Goal: Task Accomplishment & Management: Manage account settings

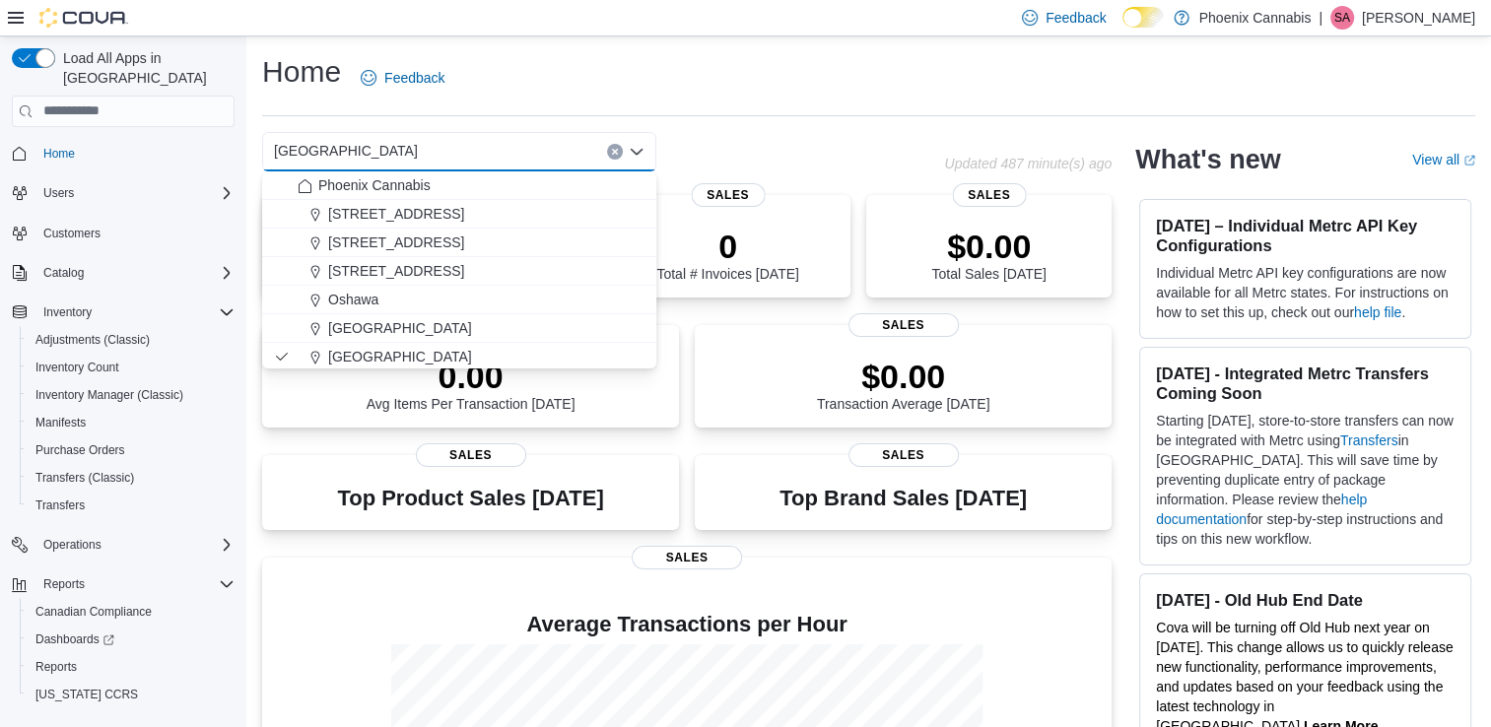
click at [611, 149] on icon "Clear input" at bounding box center [615, 152] width 8 height 8
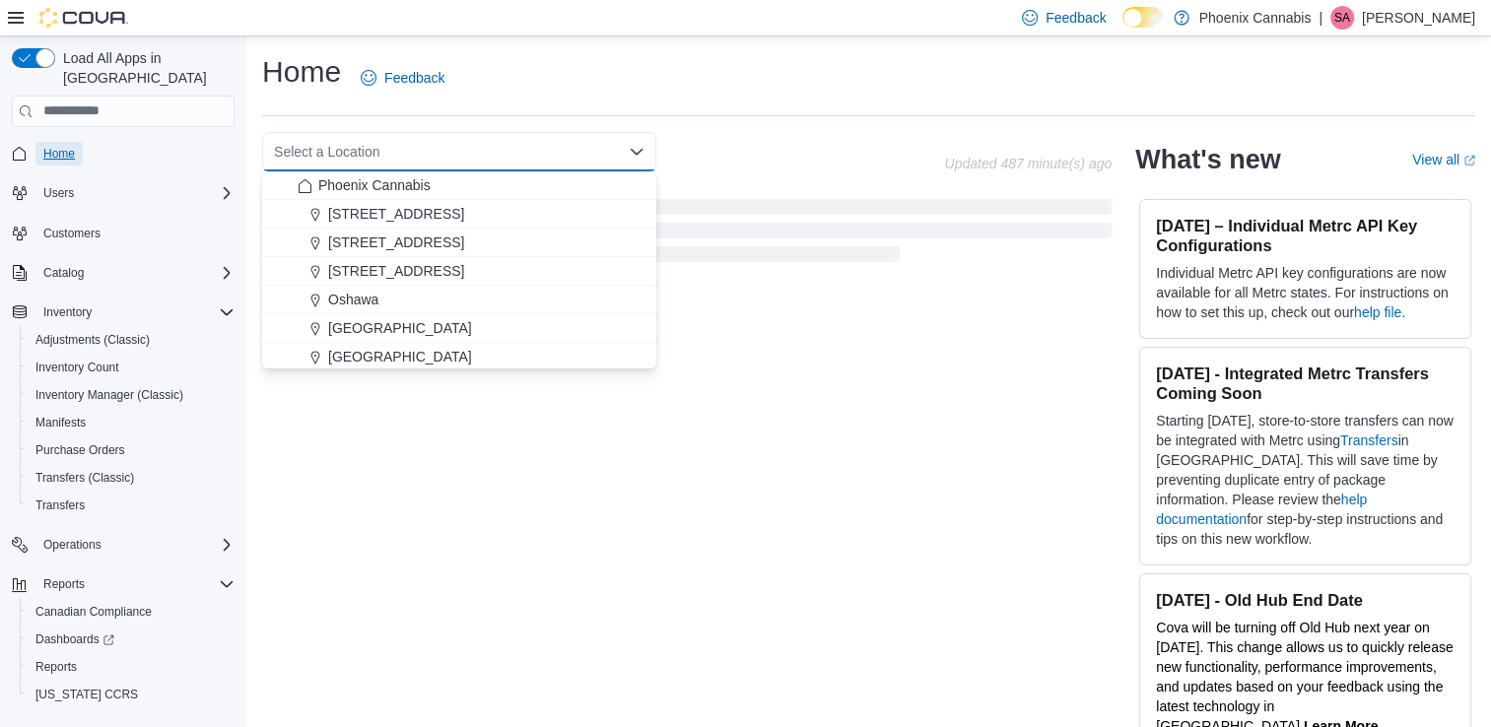
click at [43, 146] on span "Home" at bounding box center [59, 154] width 32 height 16
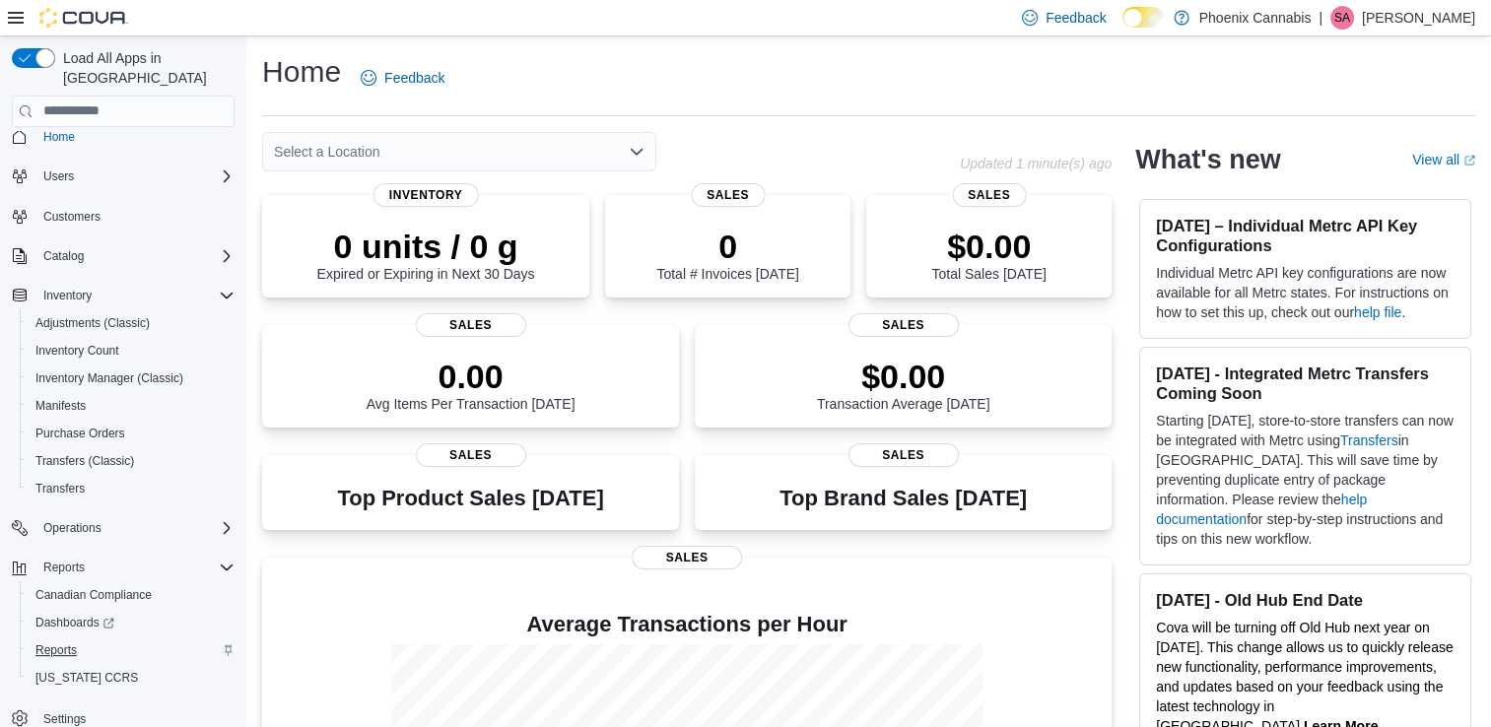
scroll to position [22, 0]
click at [51, 638] on span "Reports" at bounding box center [55, 646] width 41 height 16
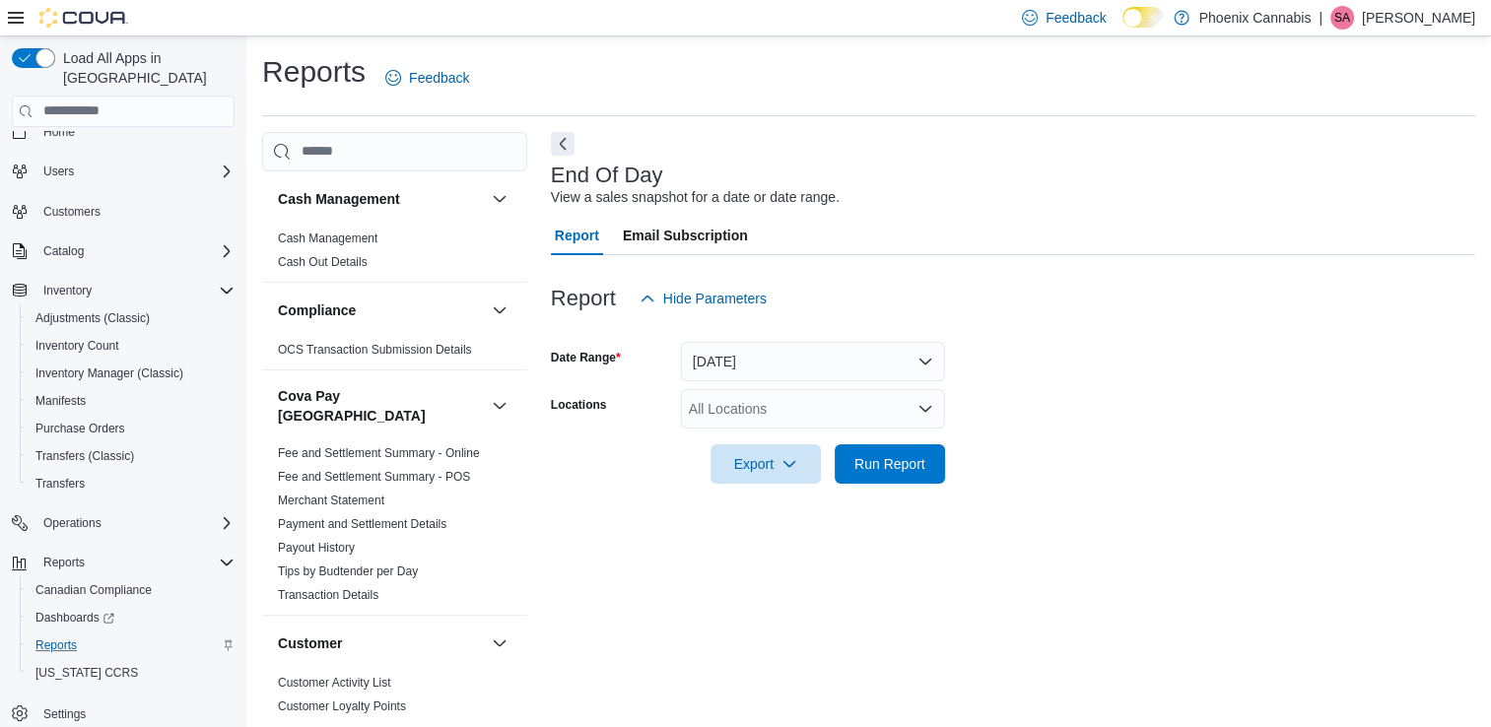
scroll to position [5, 0]
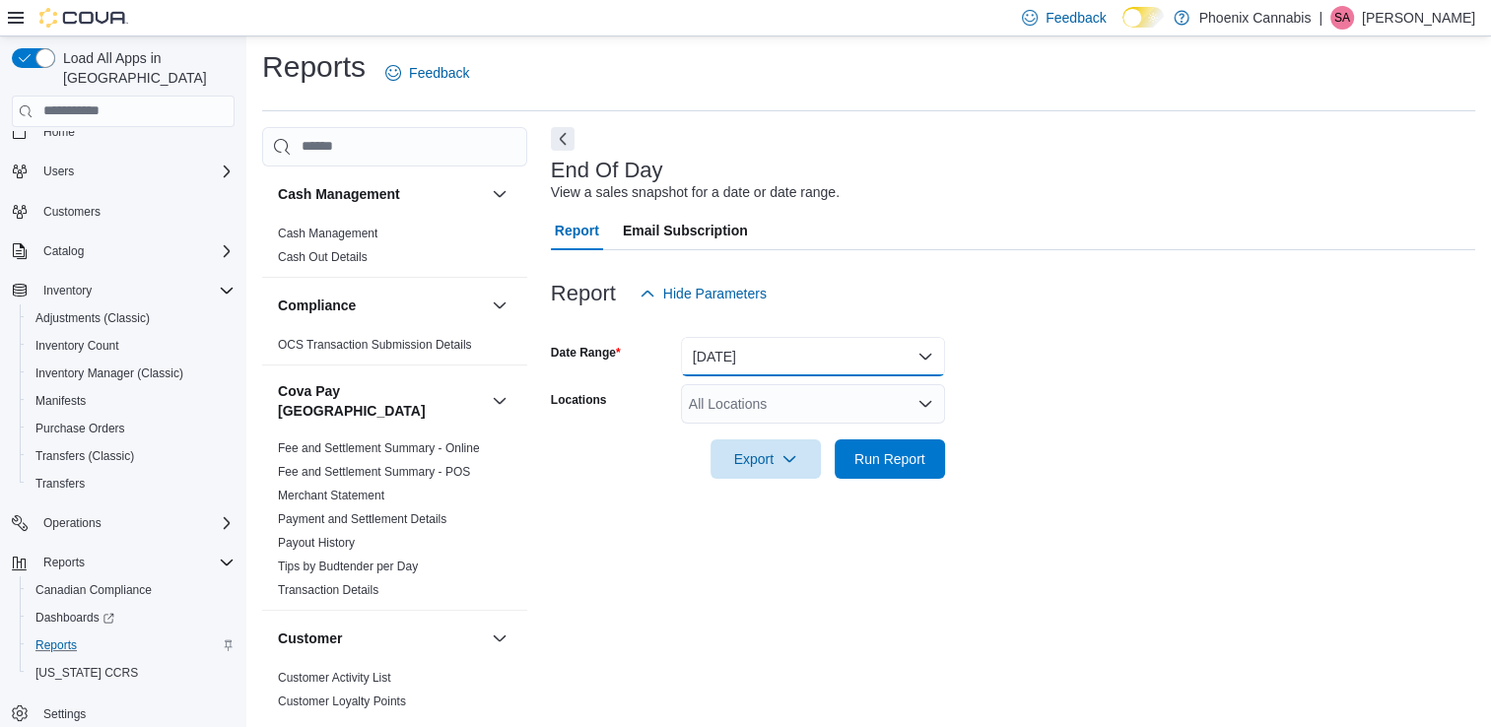
click at [887, 355] on button "Today" at bounding box center [813, 356] width 264 height 39
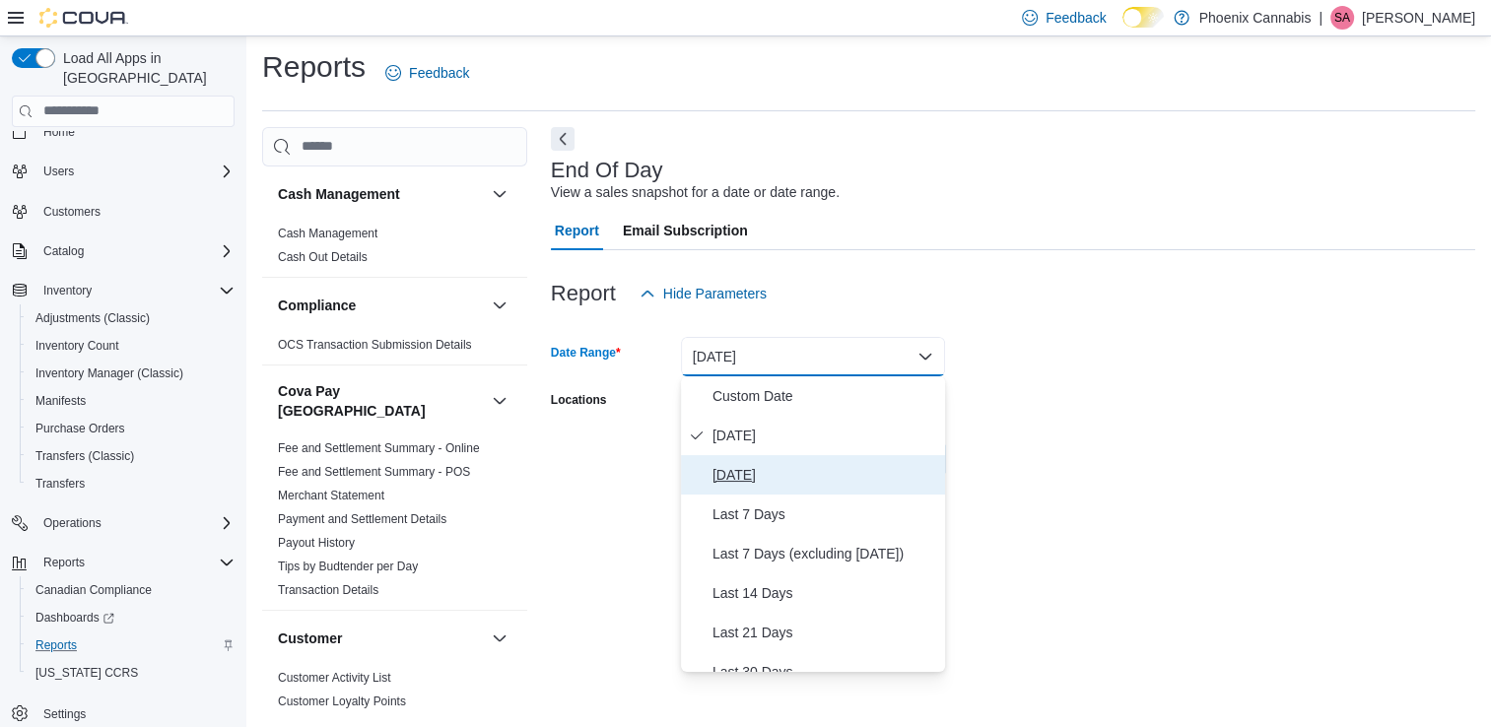
click at [822, 479] on span "Yesterday" at bounding box center [824, 475] width 225 height 24
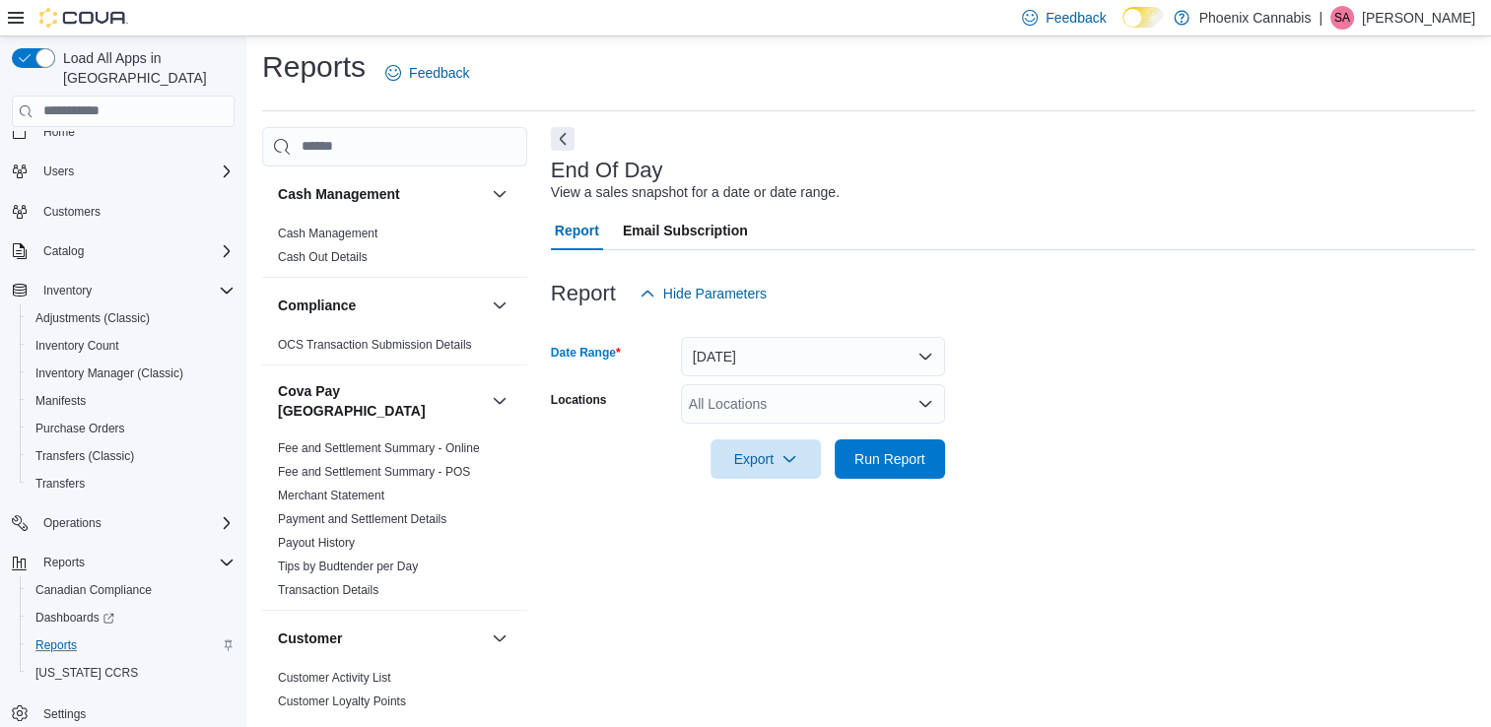
click at [891, 396] on div "All Locations" at bounding box center [813, 403] width 264 height 39
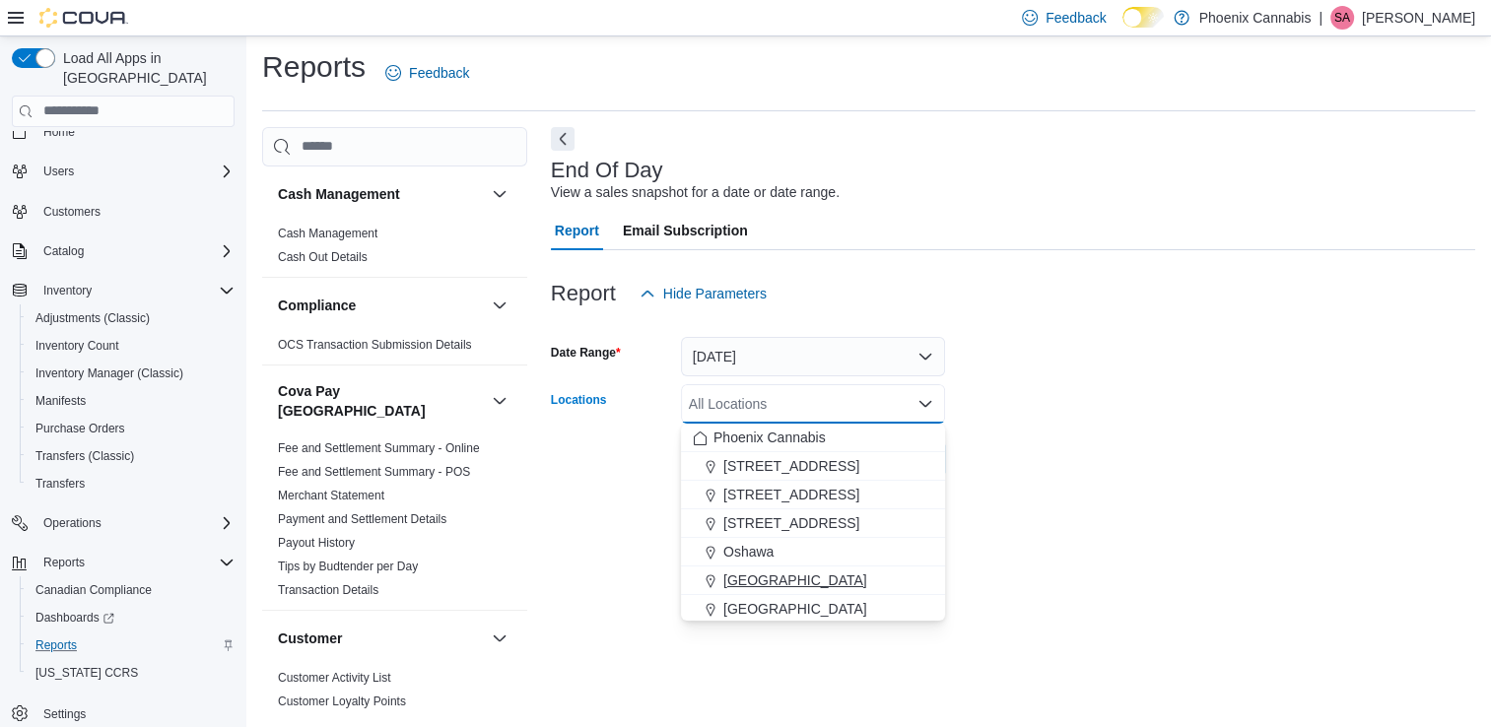
click at [795, 577] on span "University Shops Plaza" at bounding box center [795, 581] width 144 height 20
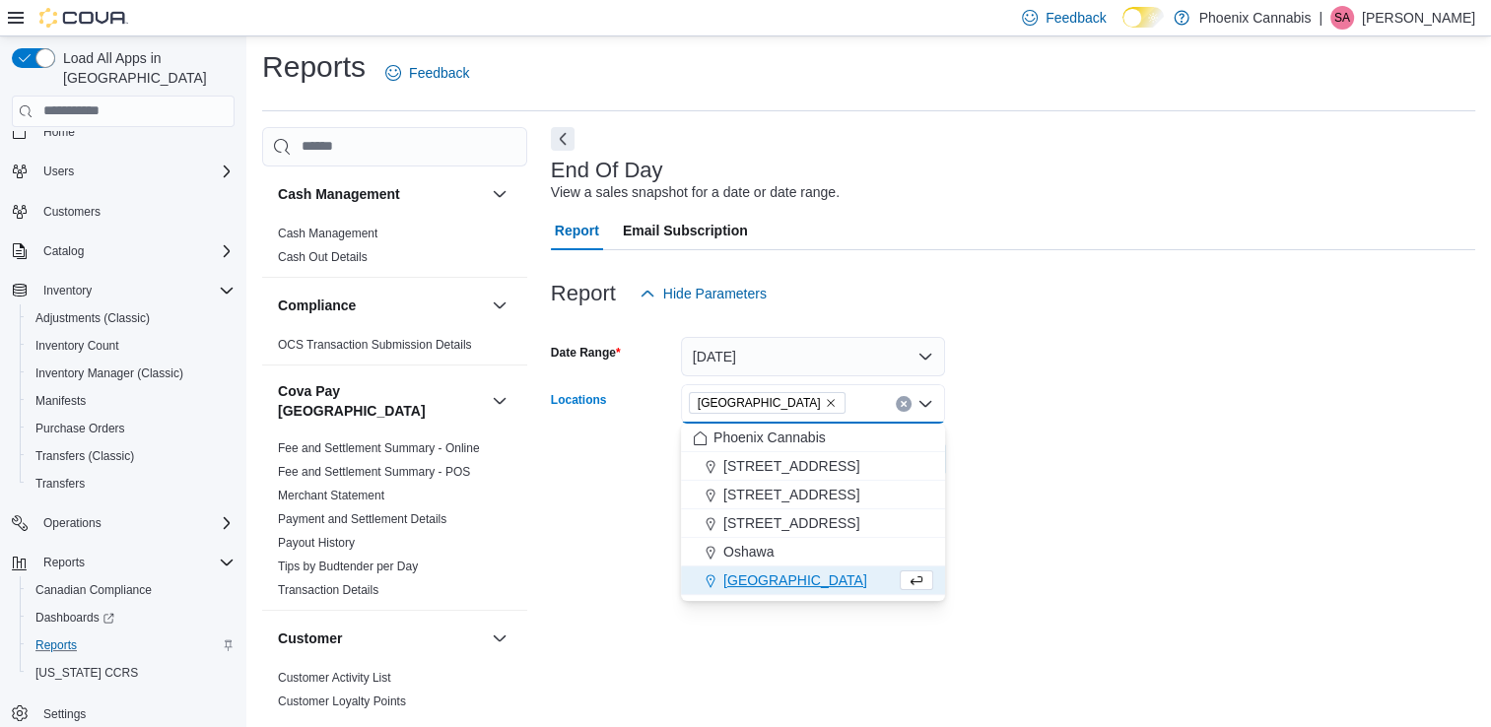
click at [780, 581] on div "Waterloo" at bounding box center [794, 581] width 203 height 20
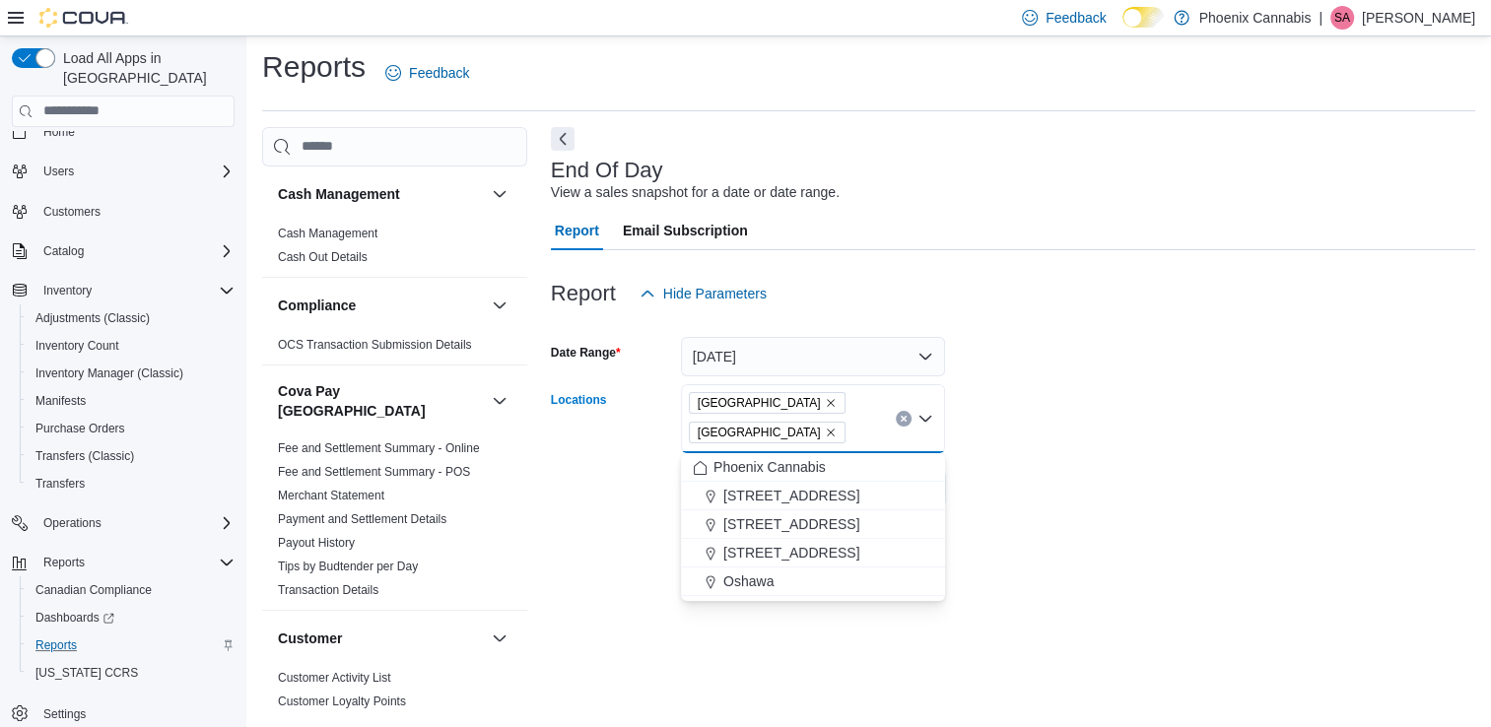
click at [1045, 487] on form "Date Range Yesterday Locations University Shops Plaza Waterloo Combo box. Selec…" at bounding box center [1013, 410] width 924 height 195
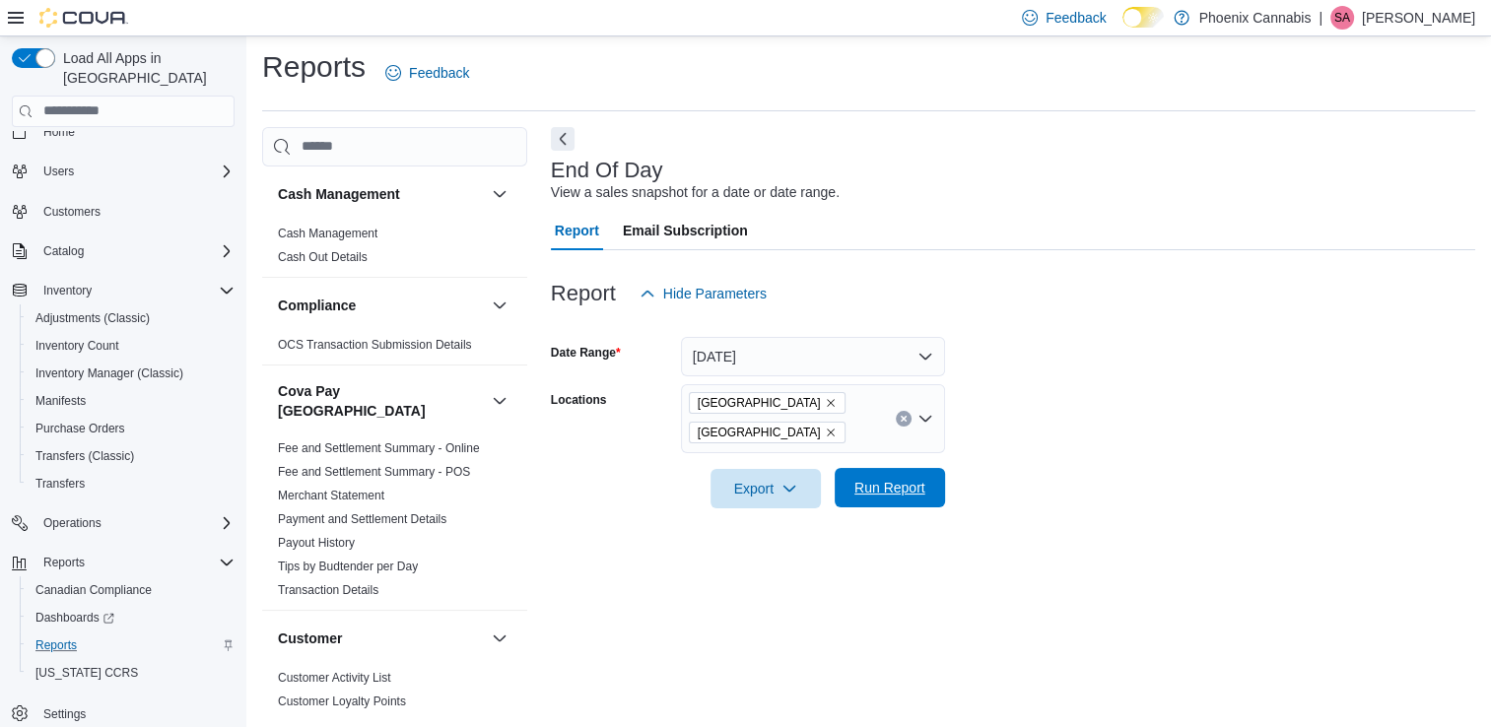
click at [915, 498] on span "Run Report" at bounding box center [889, 487] width 87 height 39
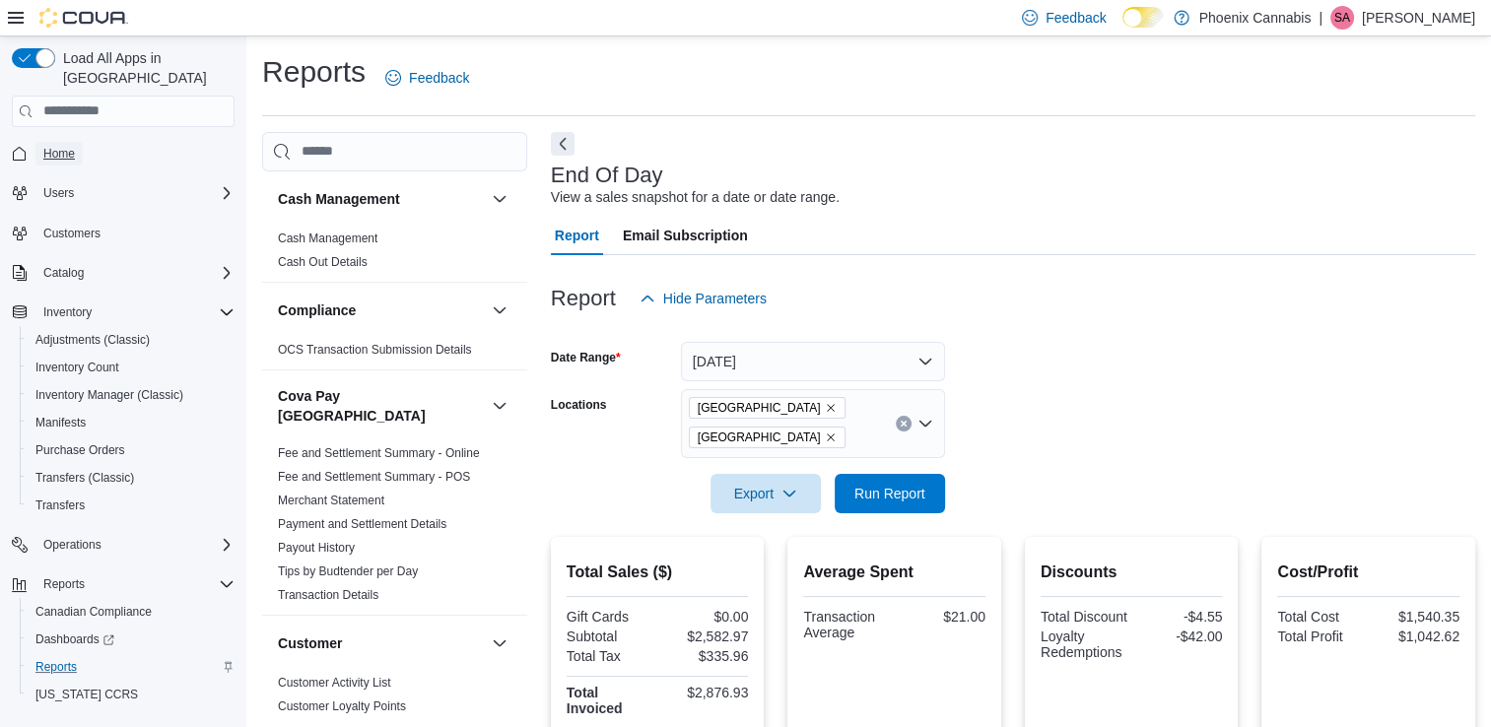
click at [82, 142] on link "Home" at bounding box center [58, 154] width 47 height 24
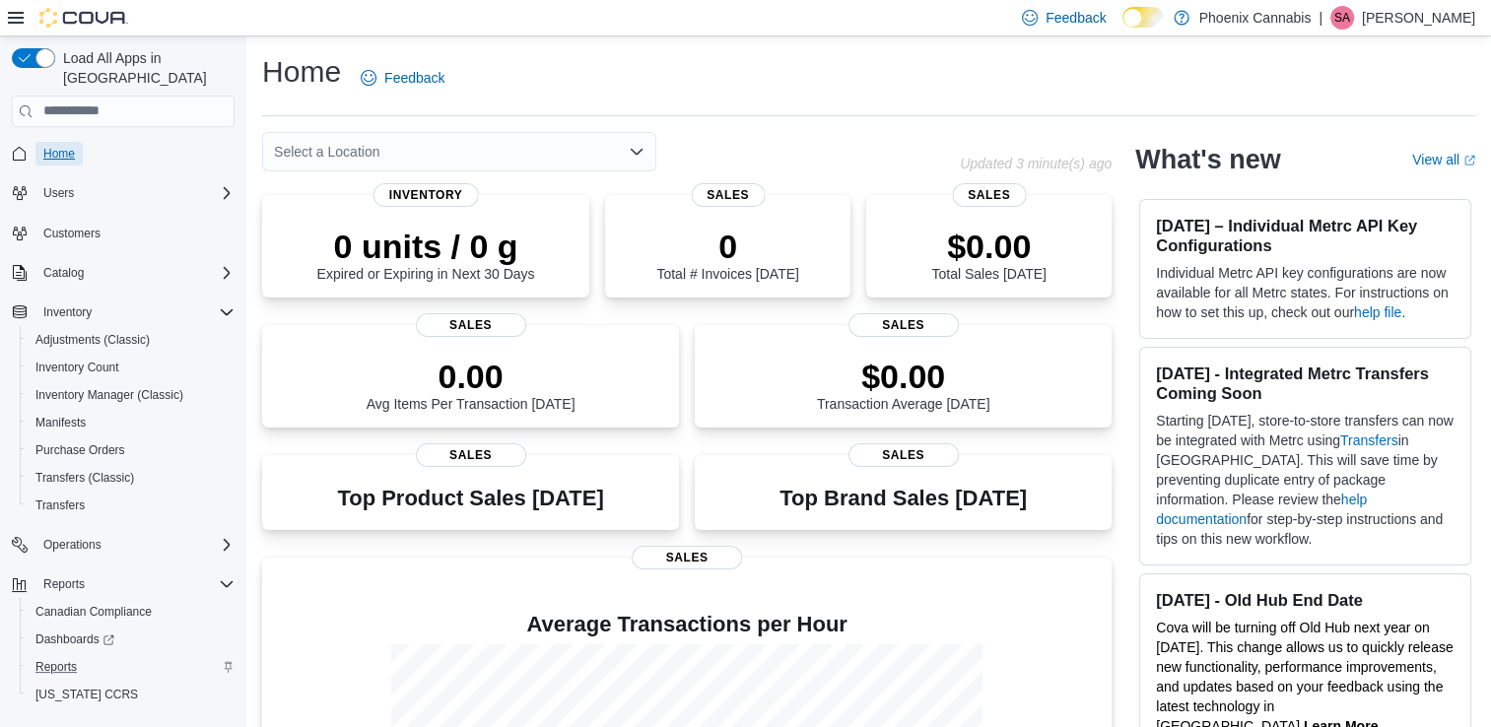
click at [77, 142] on link "Home" at bounding box center [58, 154] width 47 height 24
click at [219, 304] on icon "Complex example" at bounding box center [227, 312] width 16 height 16
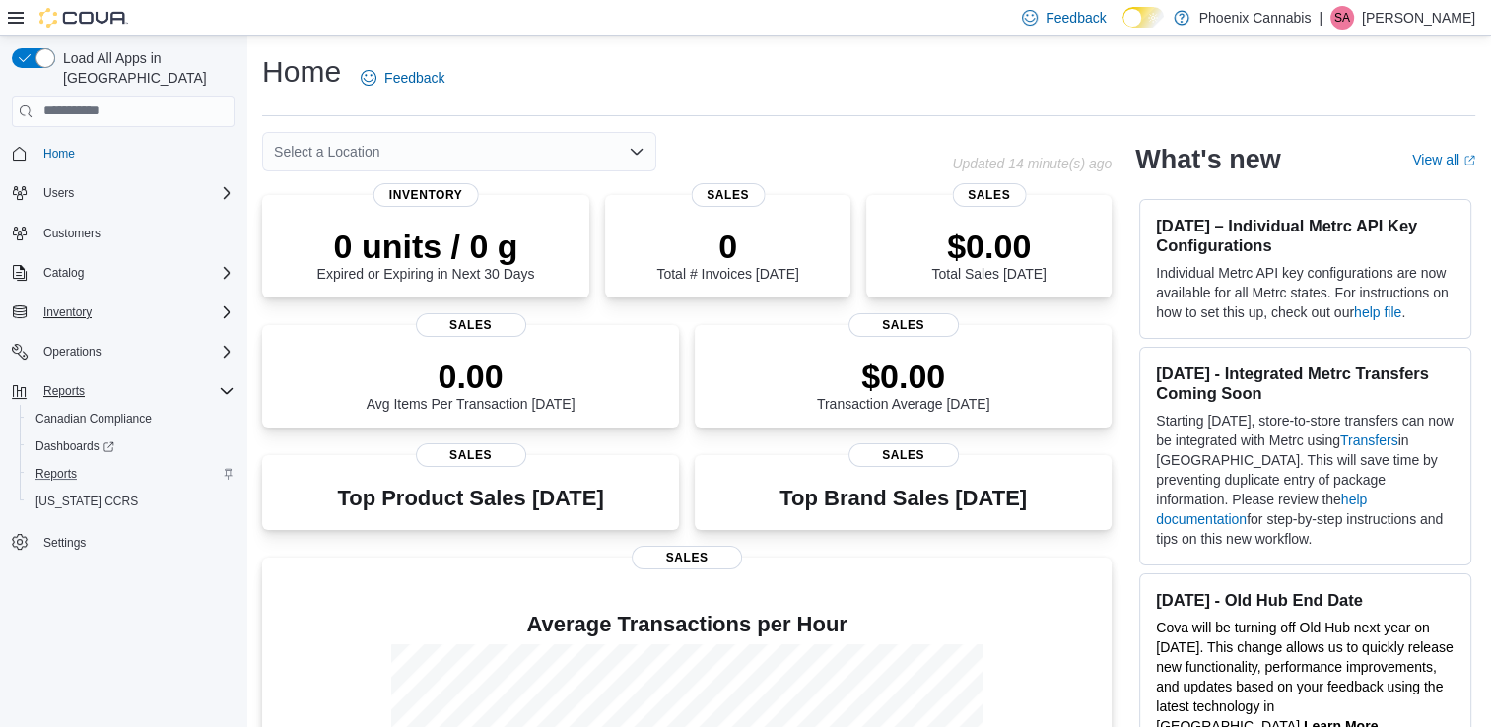
click at [228, 388] on icon "Complex example" at bounding box center [227, 391] width 12 height 6
click at [84, 141] on span "Home" at bounding box center [134, 153] width 199 height 25
click at [73, 146] on span "Home" at bounding box center [59, 154] width 32 height 16
click at [76, 304] on span "Inventory" at bounding box center [67, 312] width 48 height 16
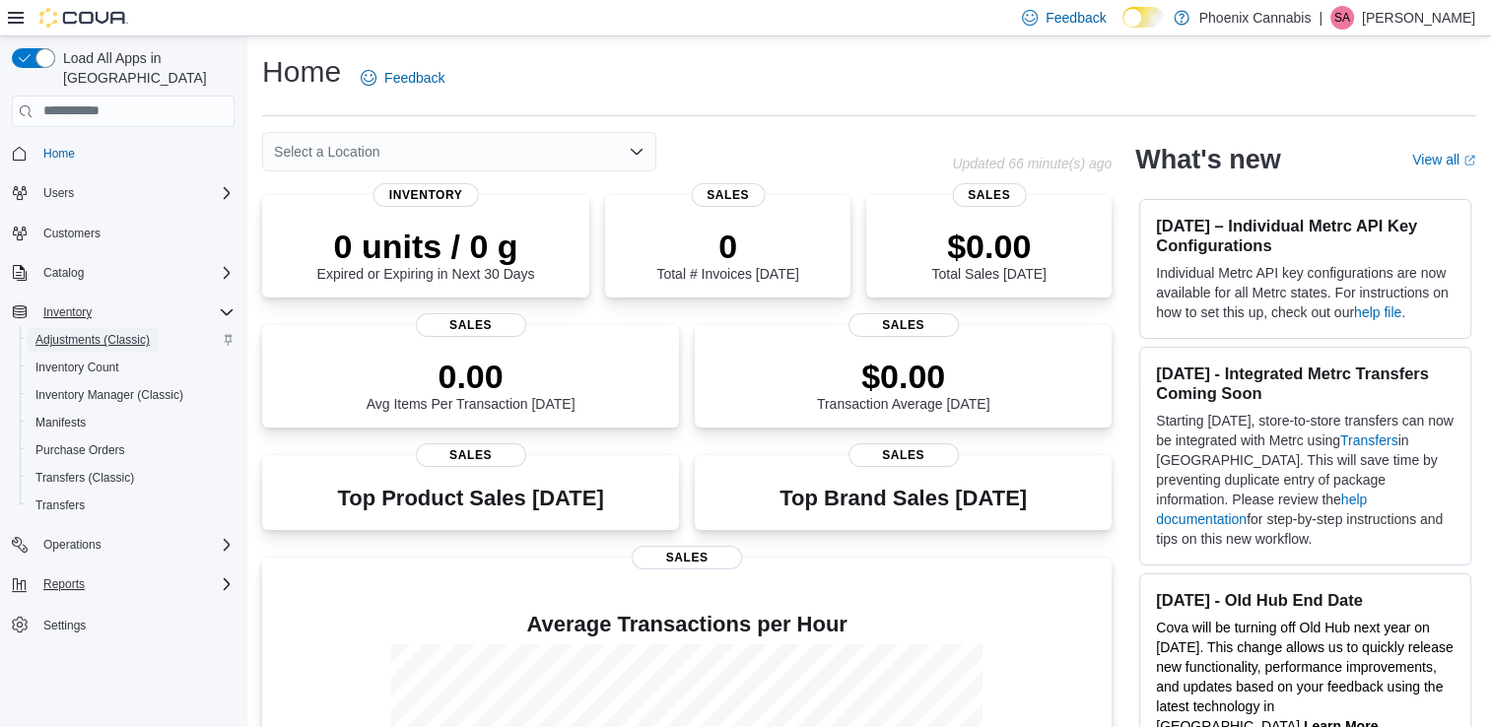
click at [103, 332] on span "Adjustments (Classic)" at bounding box center [92, 340] width 114 height 16
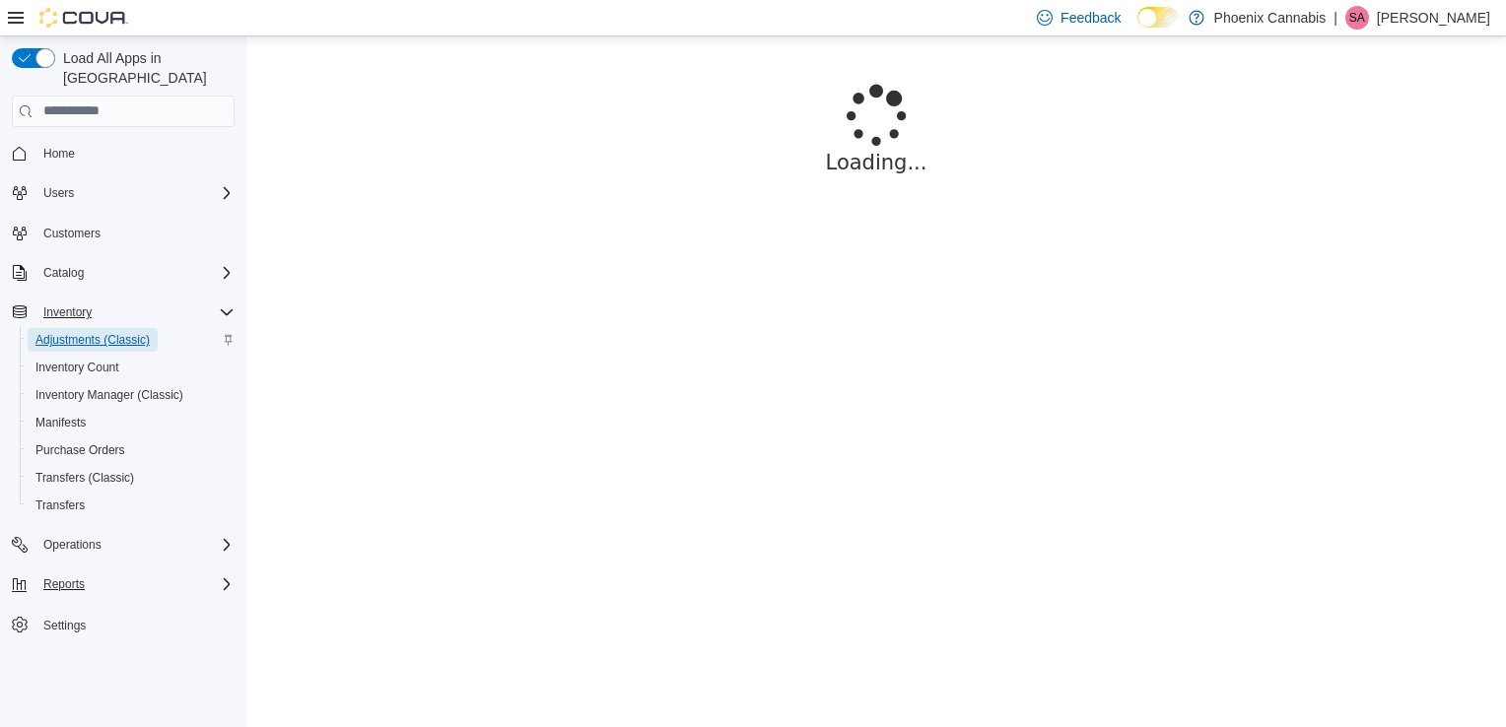
click at [90, 332] on span "Adjustments (Classic)" at bounding box center [92, 340] width 114 height 16
click at [73, 360] on span "Inventory Count" at bounding box center [77, 368] width 84 height 16
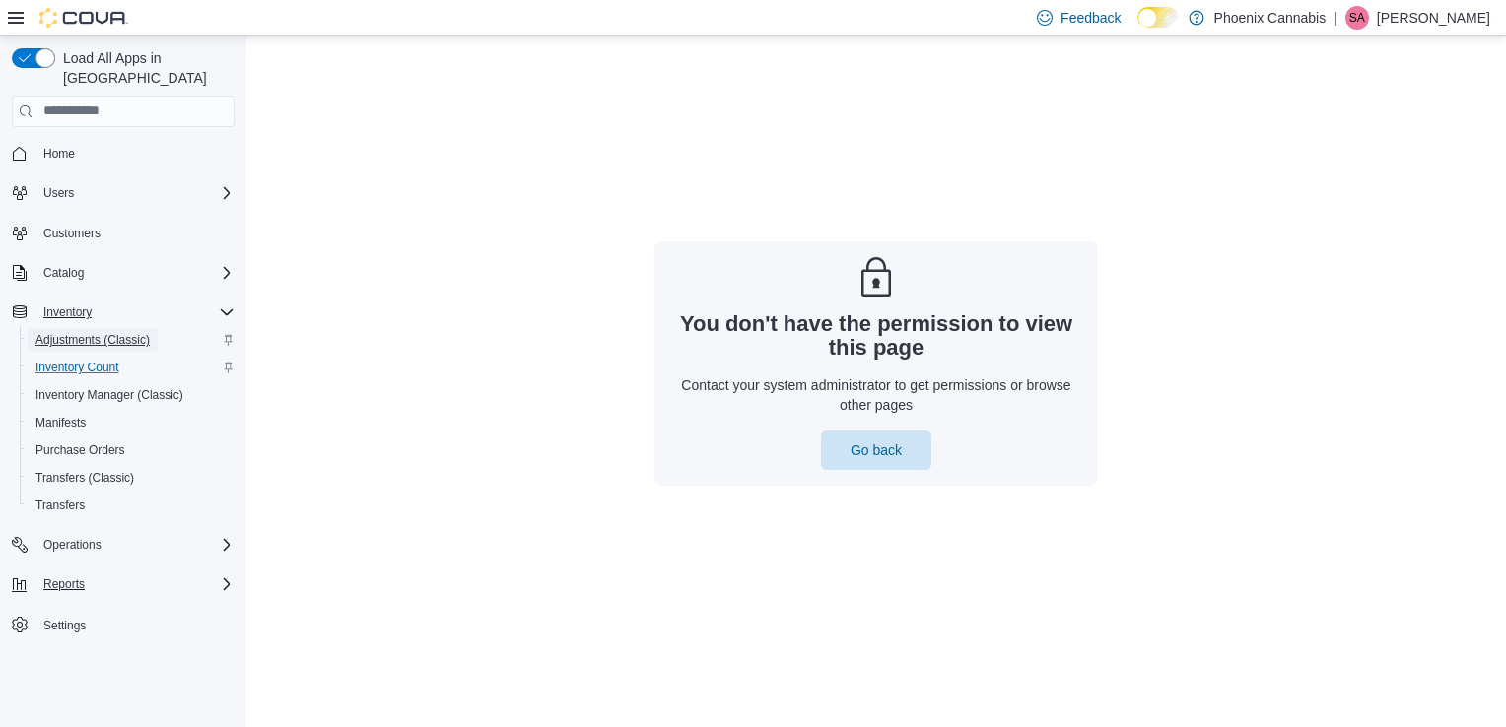
click at [85, 328] on span "Adjustments (Classic)" at bounding box center [92, 340] width 114 height 24
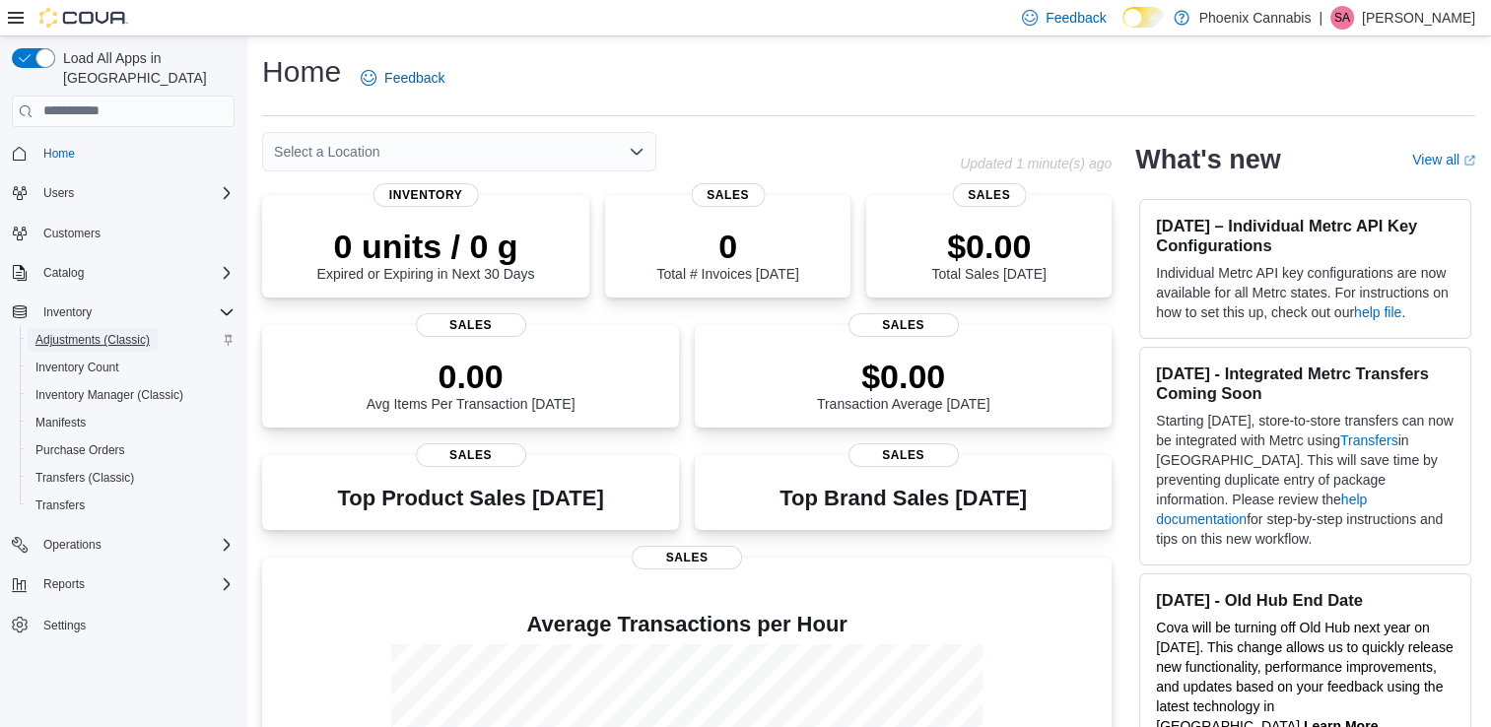
click at [98, 332] on span "Adjustments (Classic)" at bounding box center [92, 340] width 114 height 16
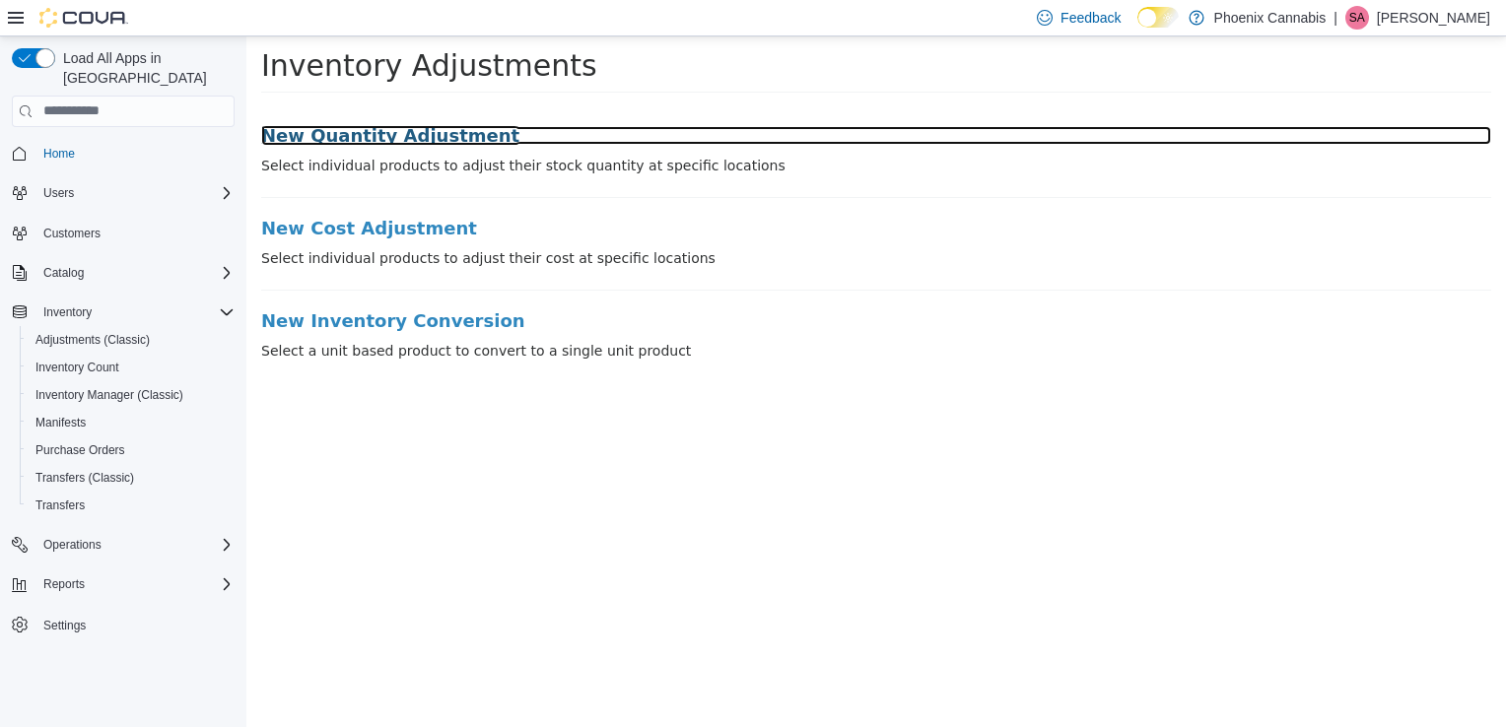
click at [402, 127] on h3 "New Quantity Adjustment" at bounding box center [876, 135] width 1230 height 20
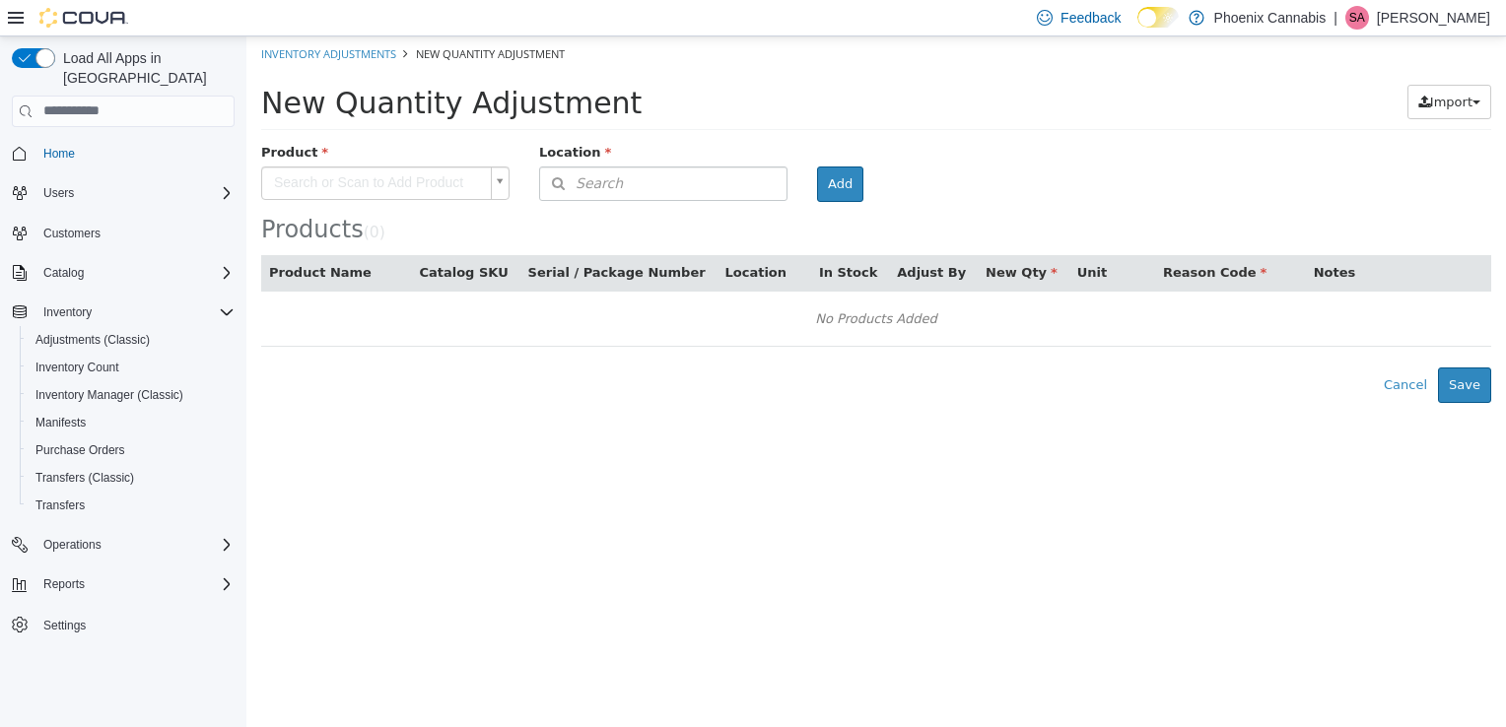
click at [374, 180] on body "× Inventory Adjustments New Quantity Adjustment New Quantity Adjustment Import …" at bounding box center [875, 218] width 1259 height 367
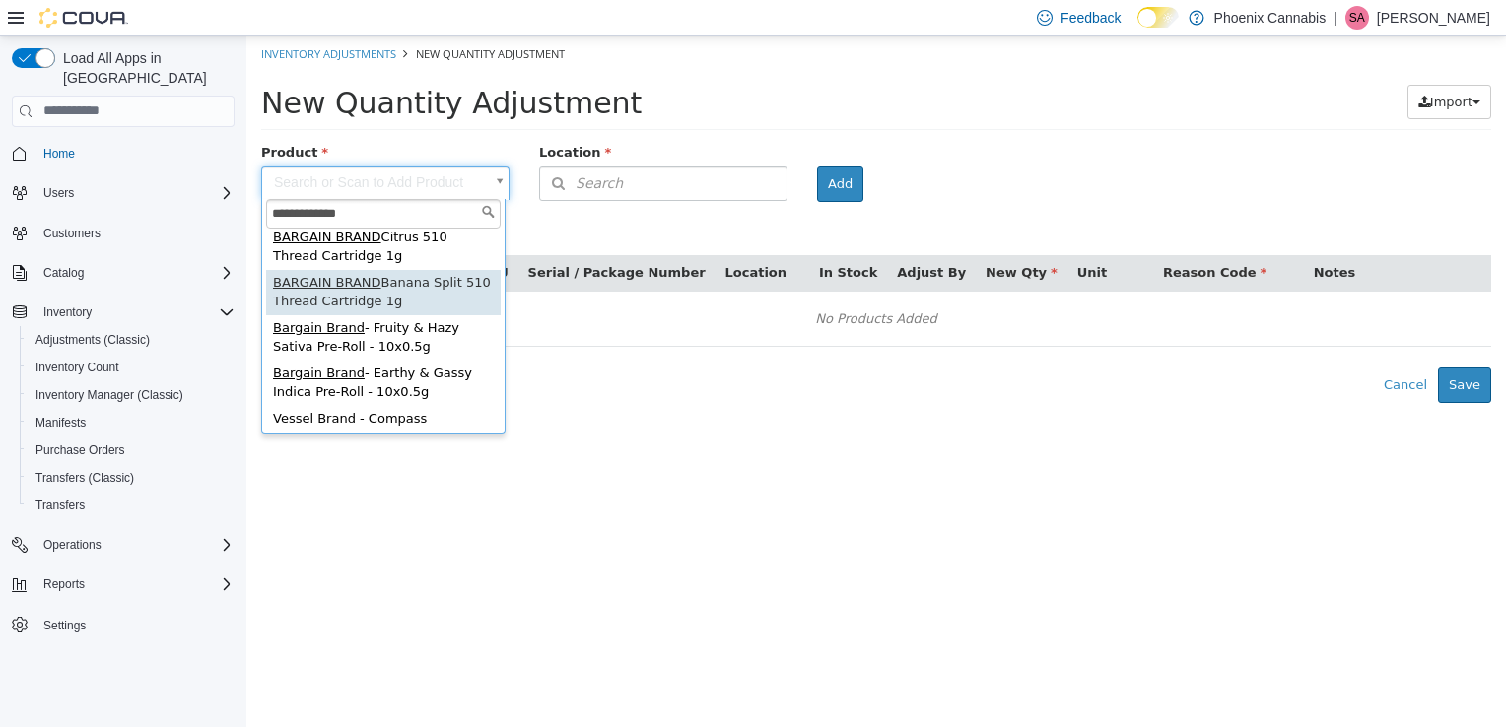
scroll to position [91, 0]
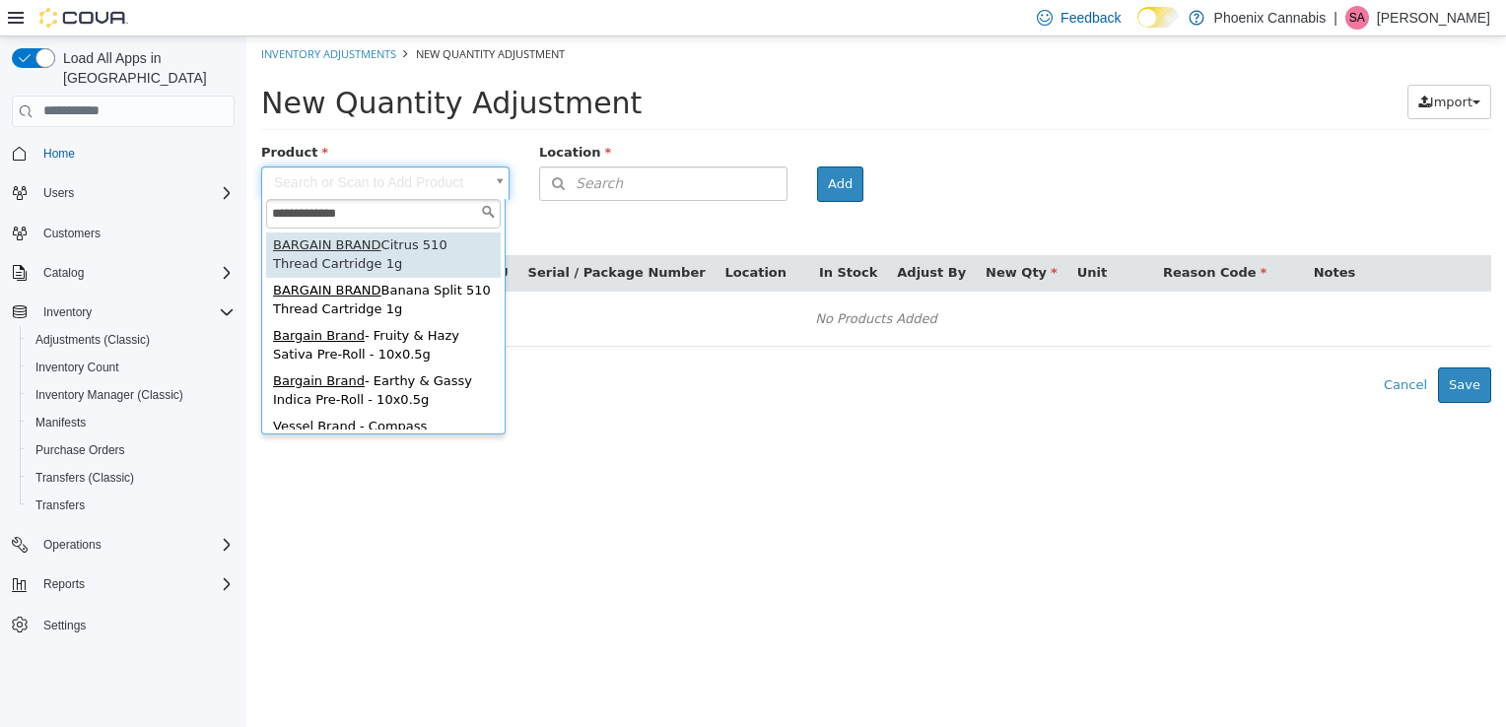
type input "**********"
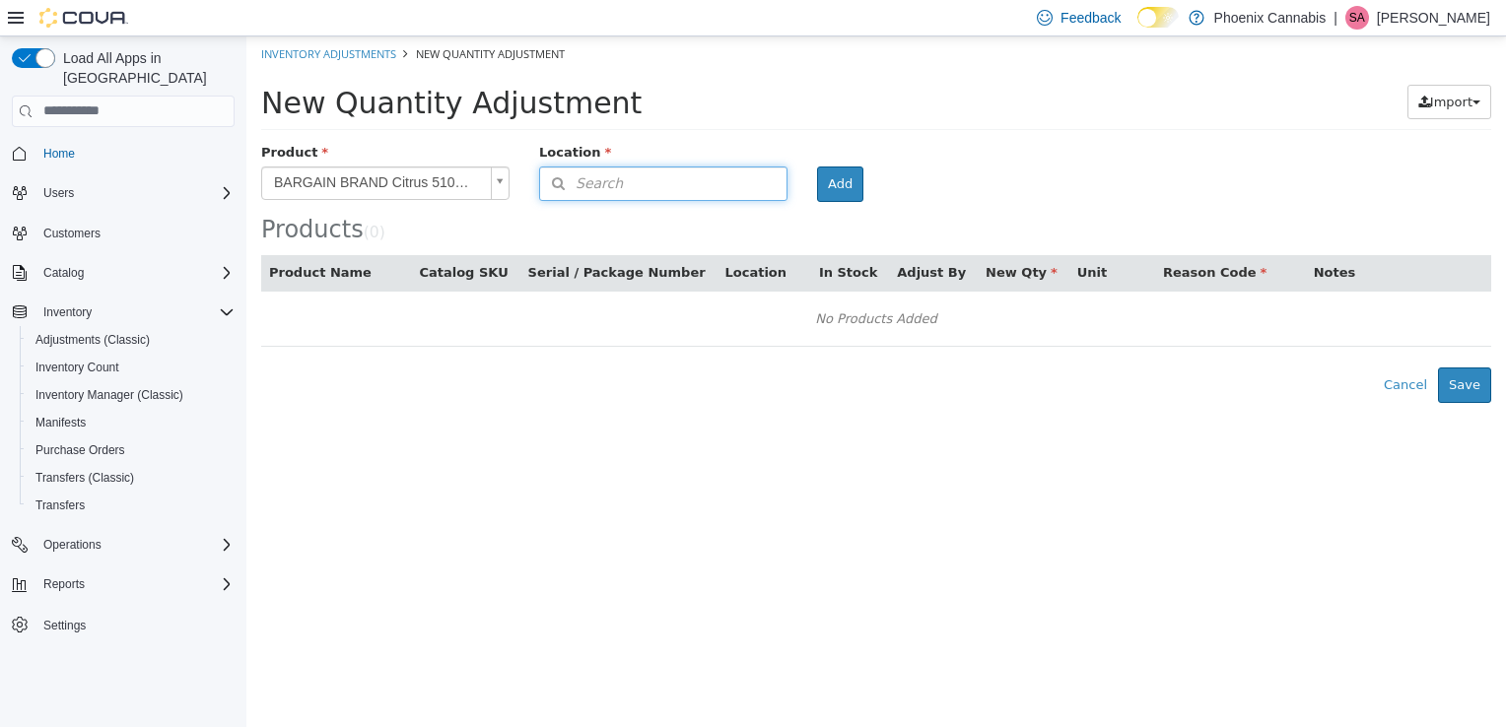
click at [734, 182] on button "Search" at bounding box center [663, 183] width 248 height 34
click at [736, 240] on span "or browse" at bounding box center [738, 244] width 97 height 34
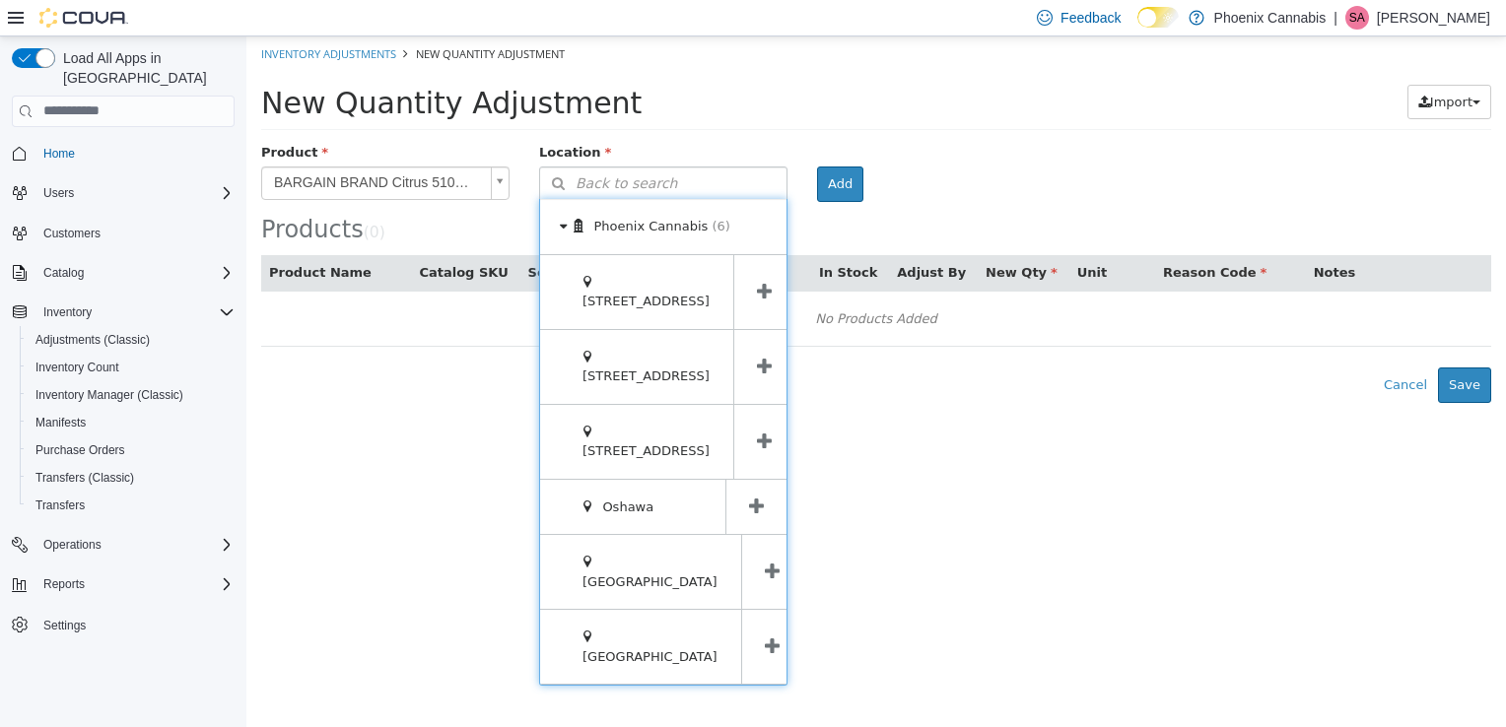
click at [765, 637] on icon at bounding box center [772, 646] width 15 height 19
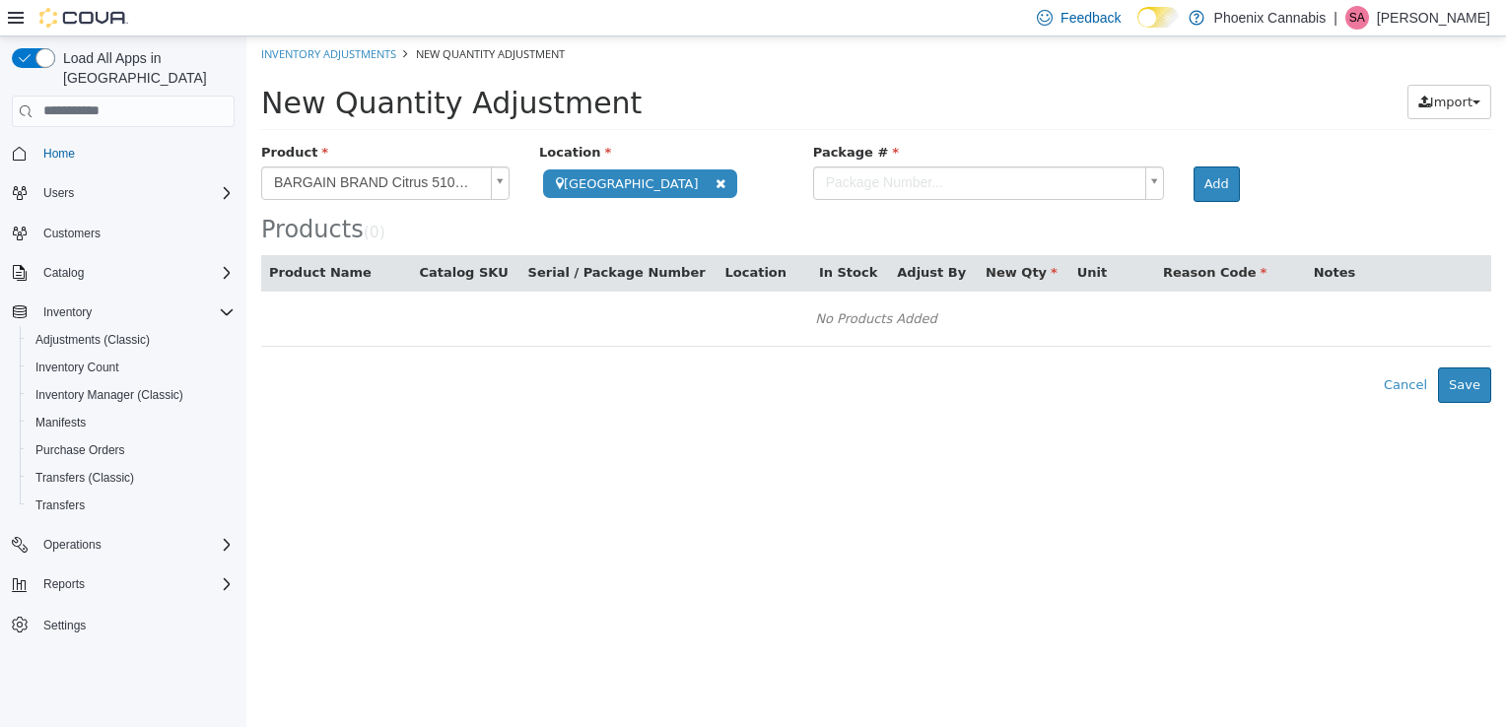
click at [1041, 177] on body "**********" at bounding box center [875, 218] width 1259 height 367
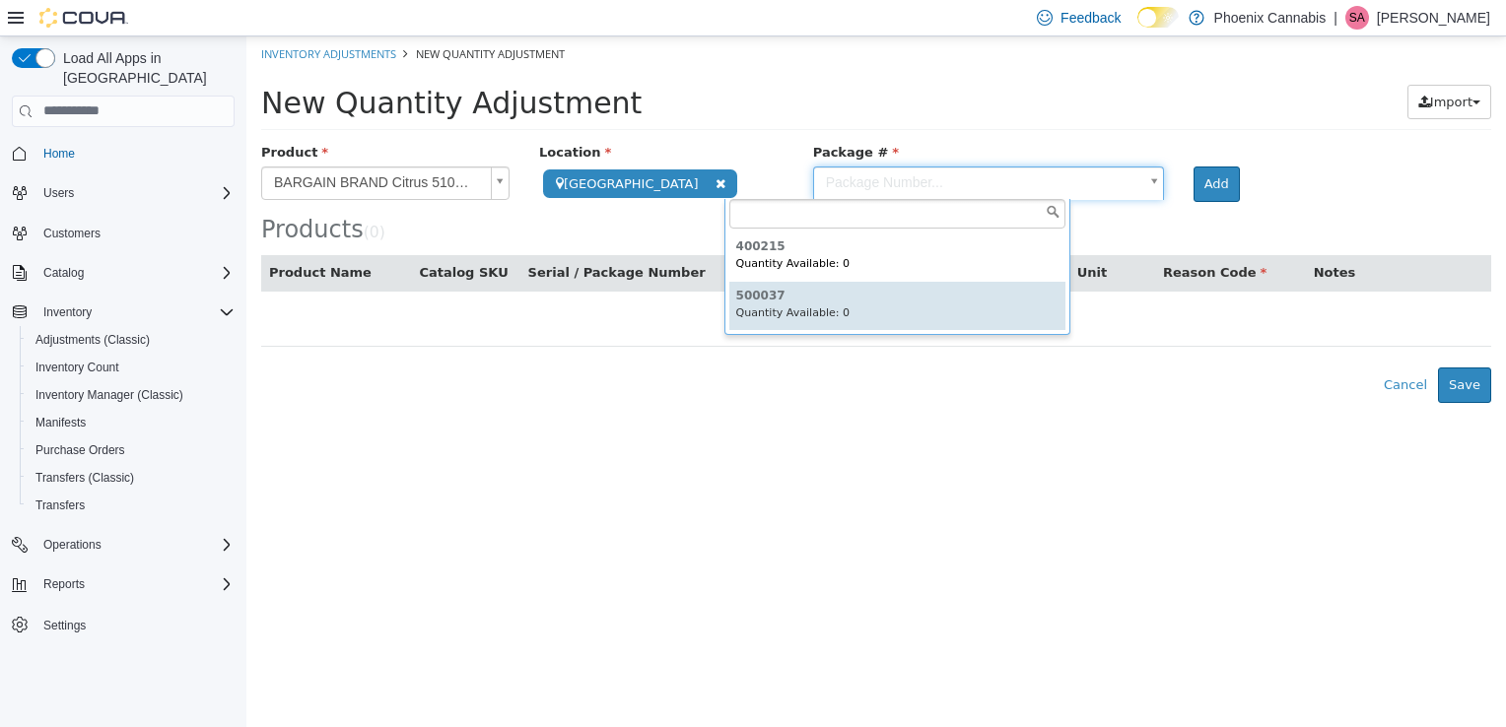
scroll to position [16, 0]
type input "******"
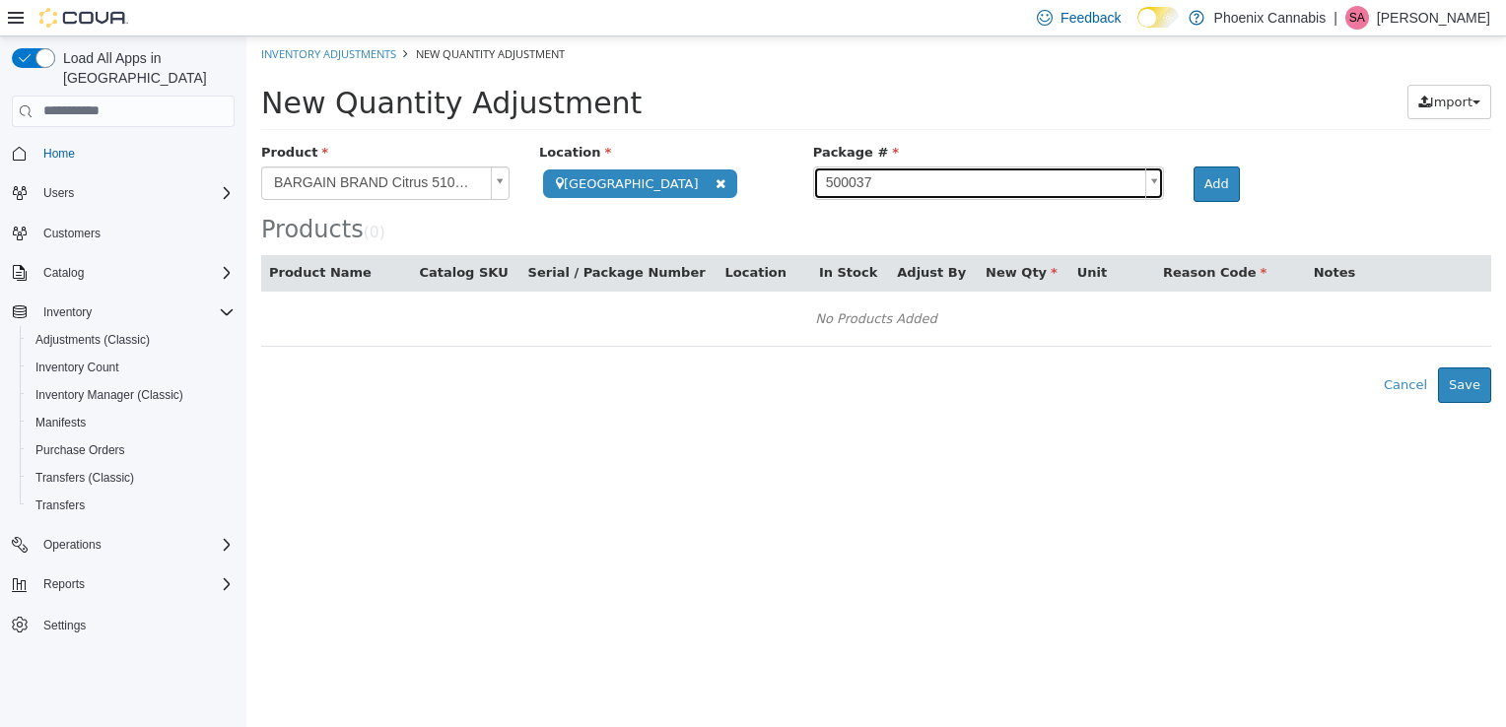
scroll to position [0, 0]
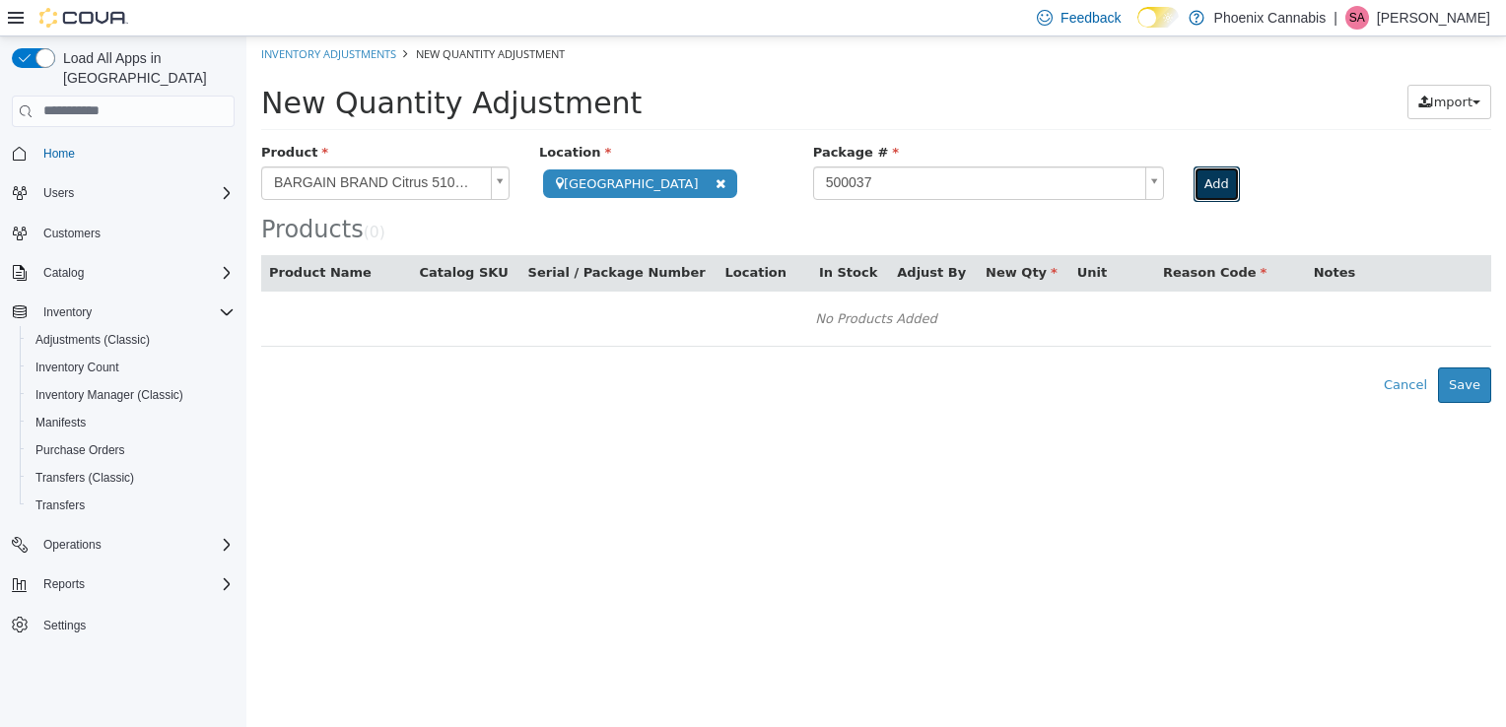
click at [1193, 175] on button "Add" at bounding box center [1216, 183] width 46 height 35
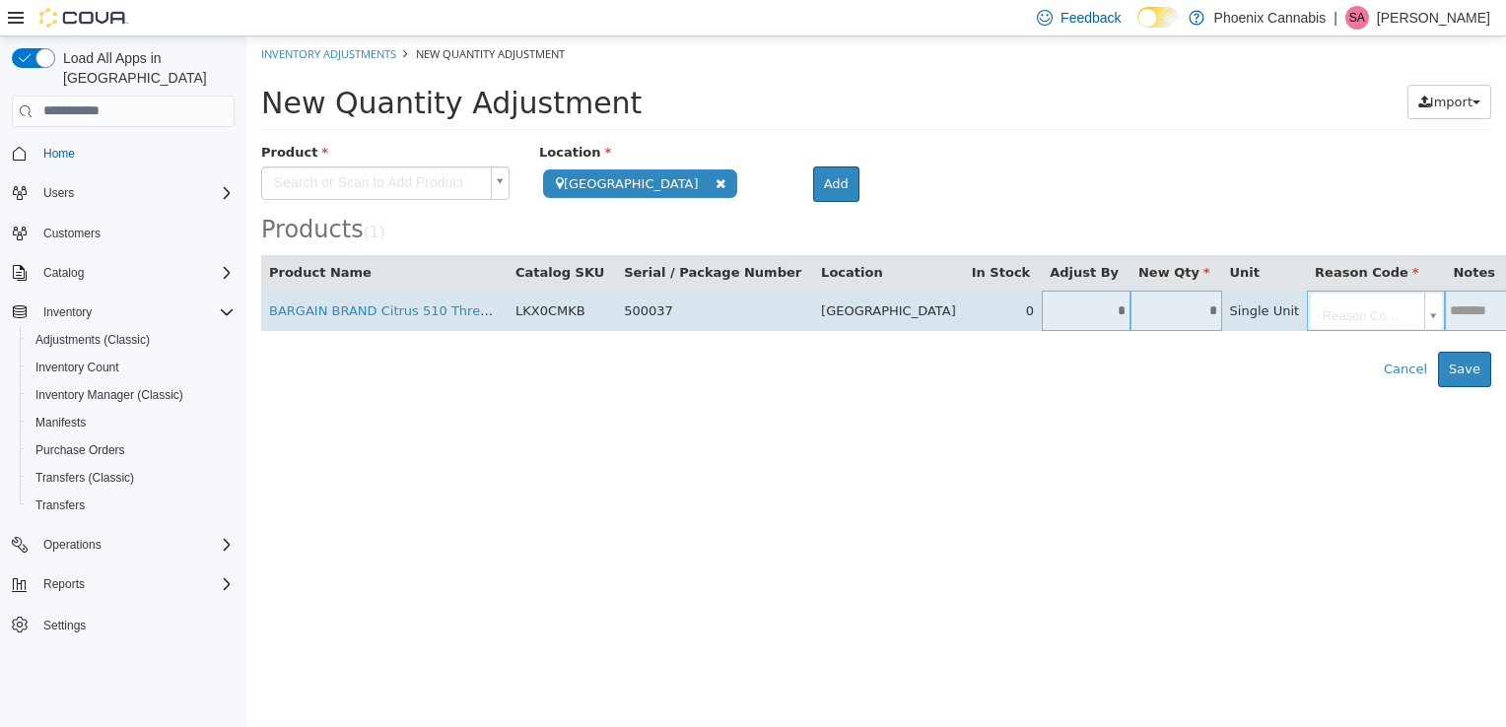
click at [1130, 314] on input "*" at bounding box center [1176, 310] width 92 height 15
type input "*"
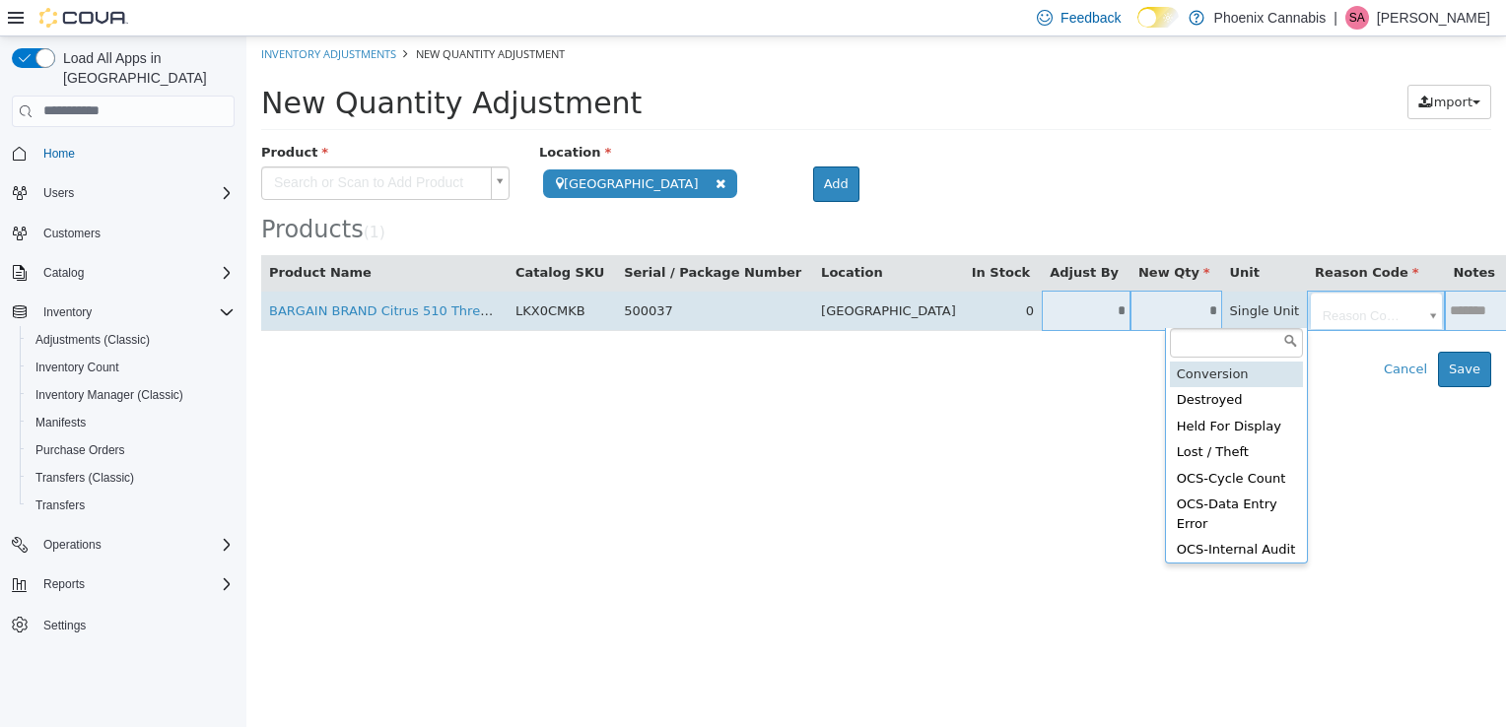
click at [1254, 310] on body "**********" at bounding box center [875, 210] width 1259 height 351
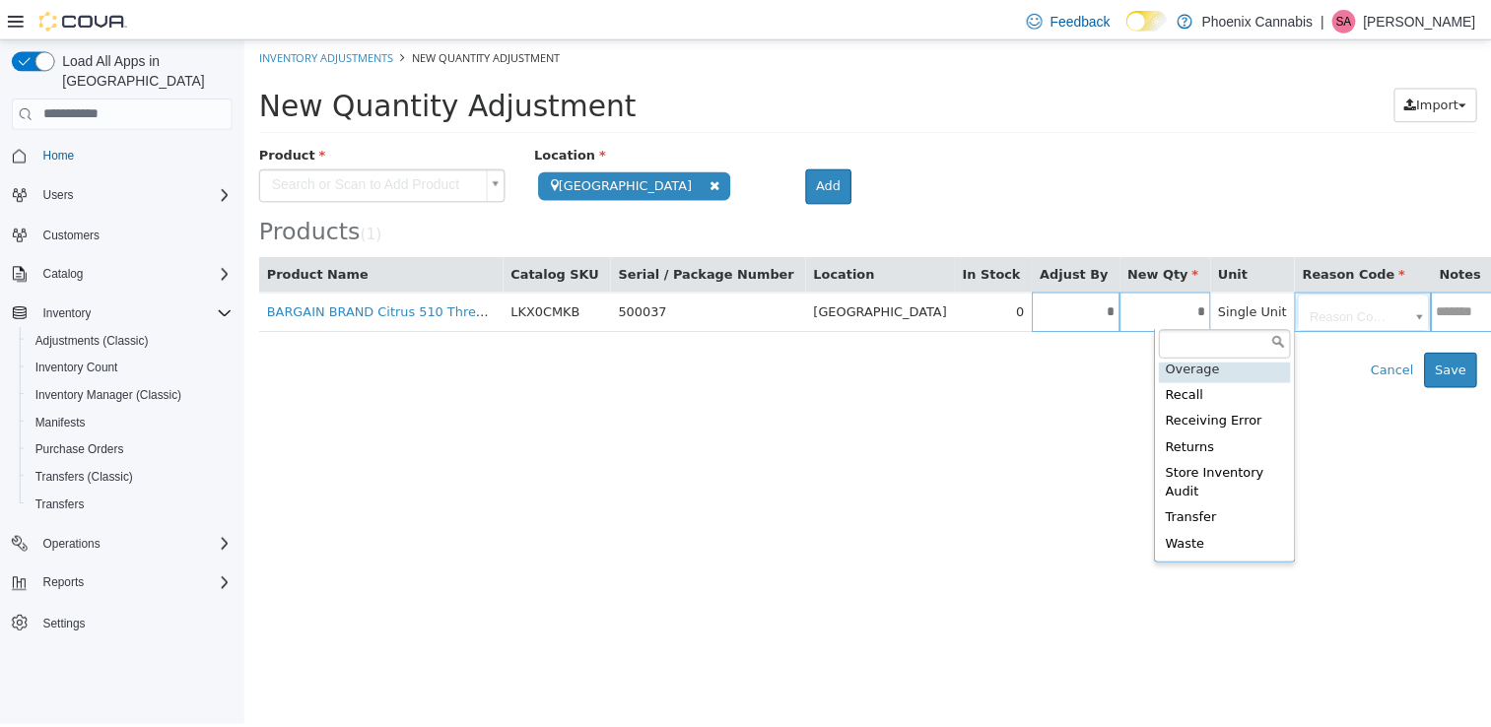
scroll to position [465, 0]
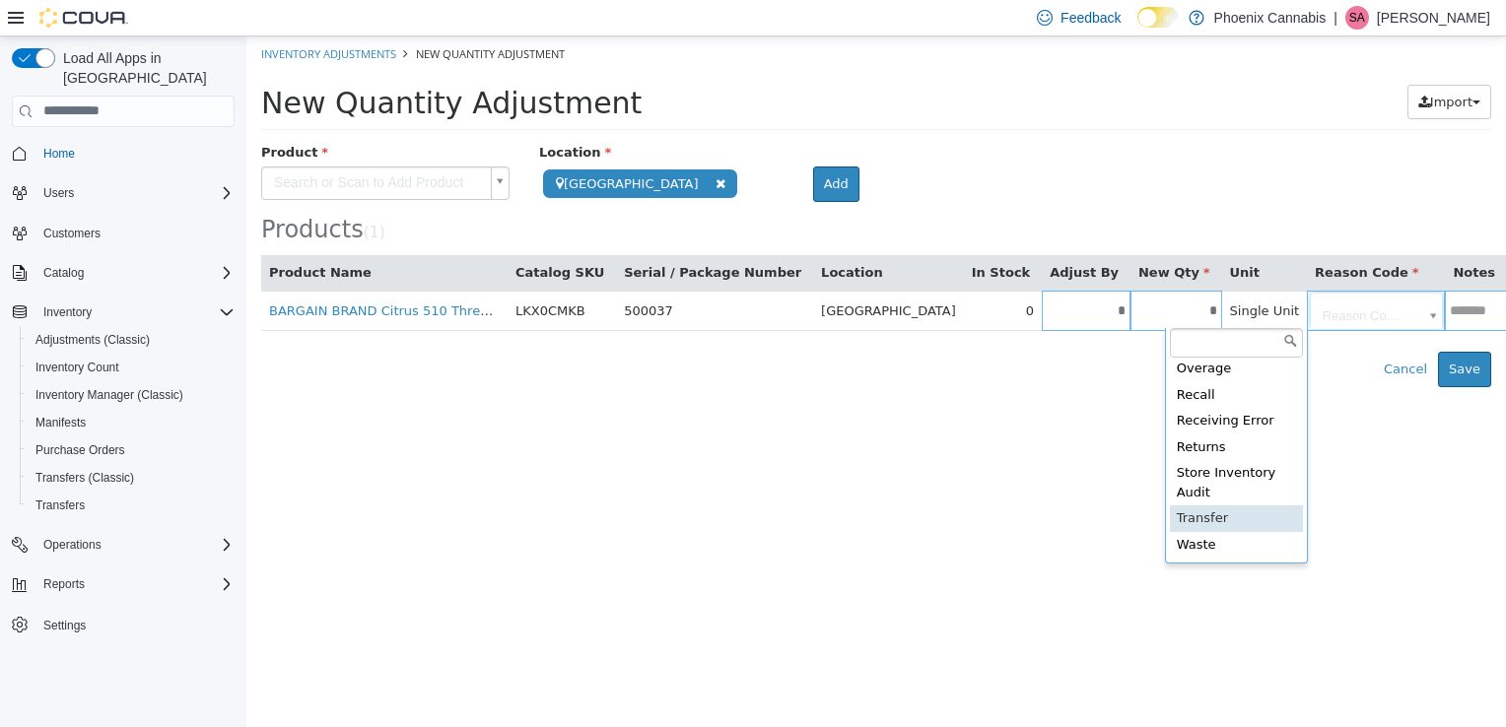
type input "**********"
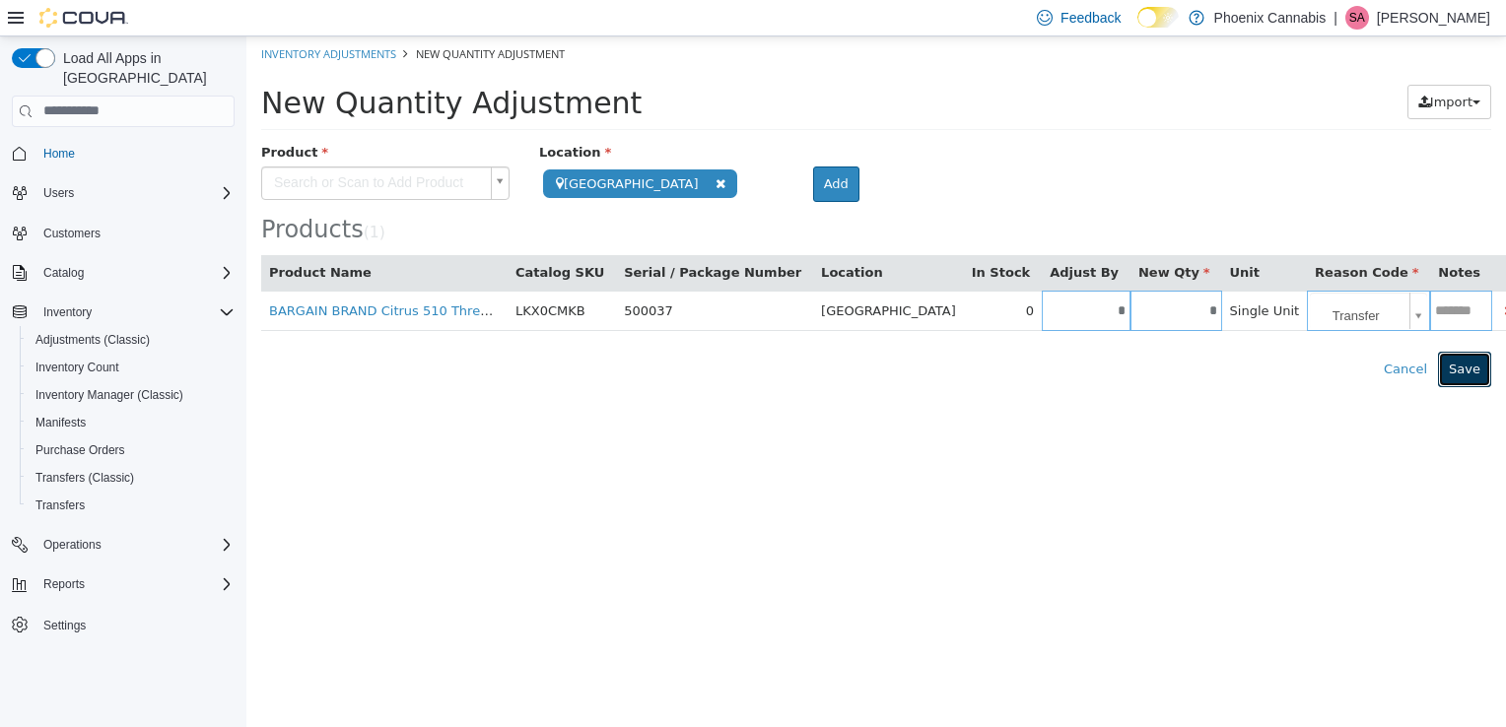
click at [1466, 364] on button "Save" at bounding box center [1464, 368] width 53 height 35
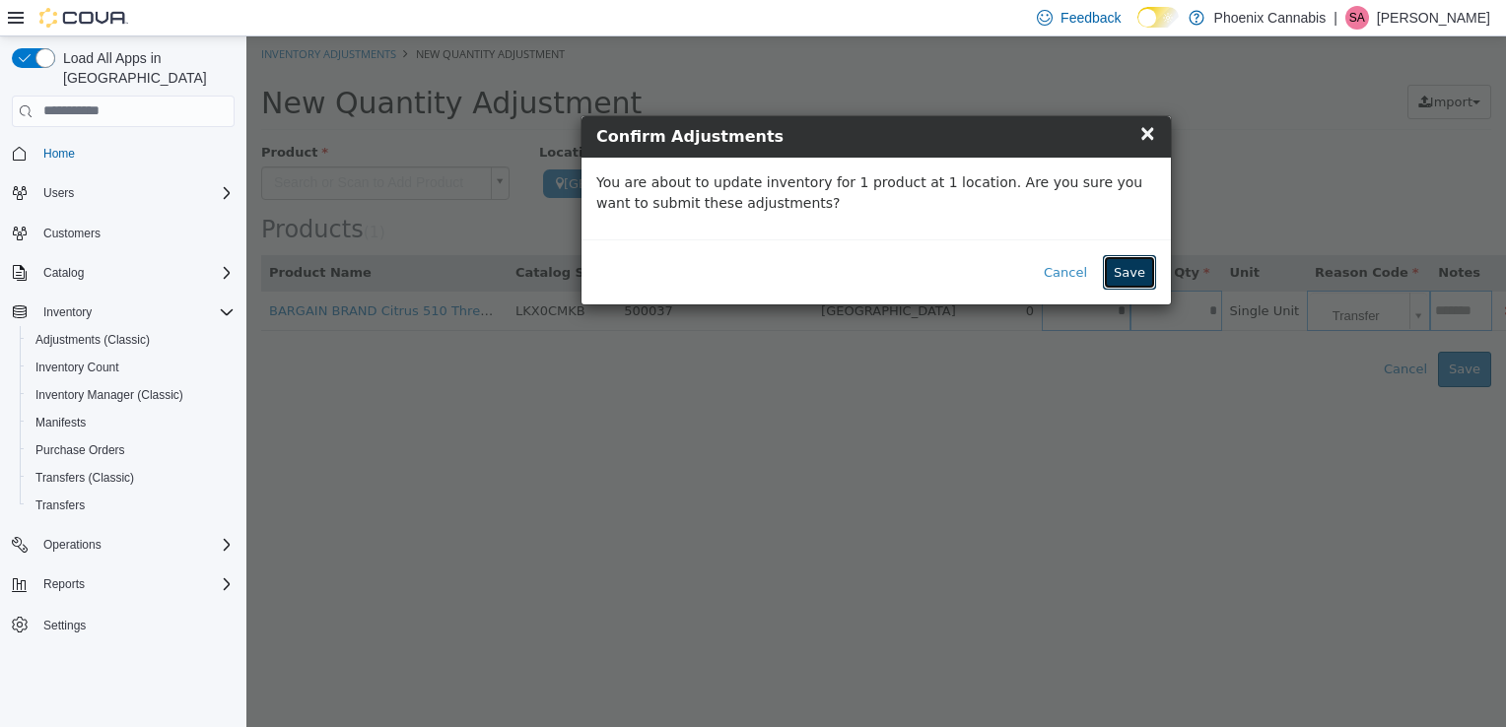
click at [1118, 273] on button "Save" at bounding box center [1129, 271] width 53 height 35
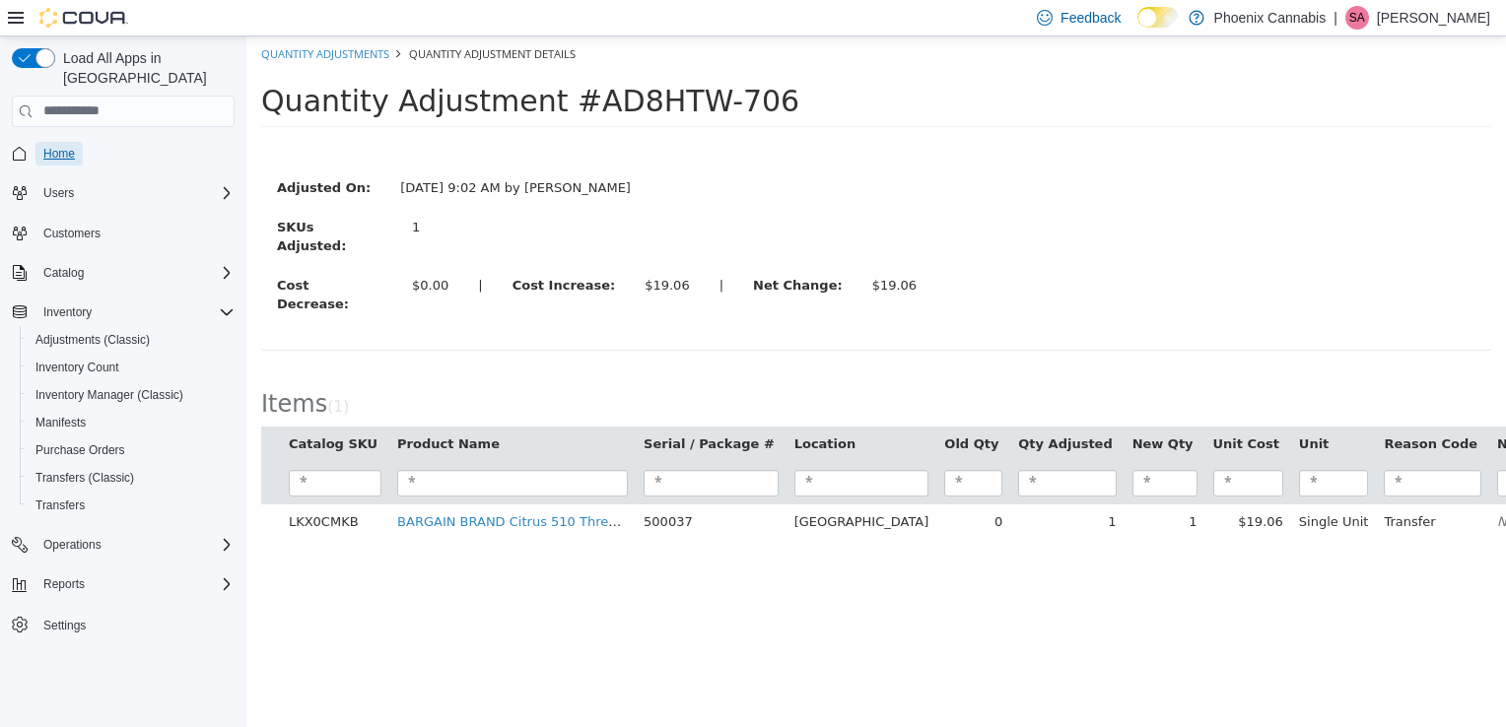
click at [68, 146] on span "Home" at bounding box center [59, 154] width 32 height 16
